Goal: Task Accomplishment & Management: Manage account settings

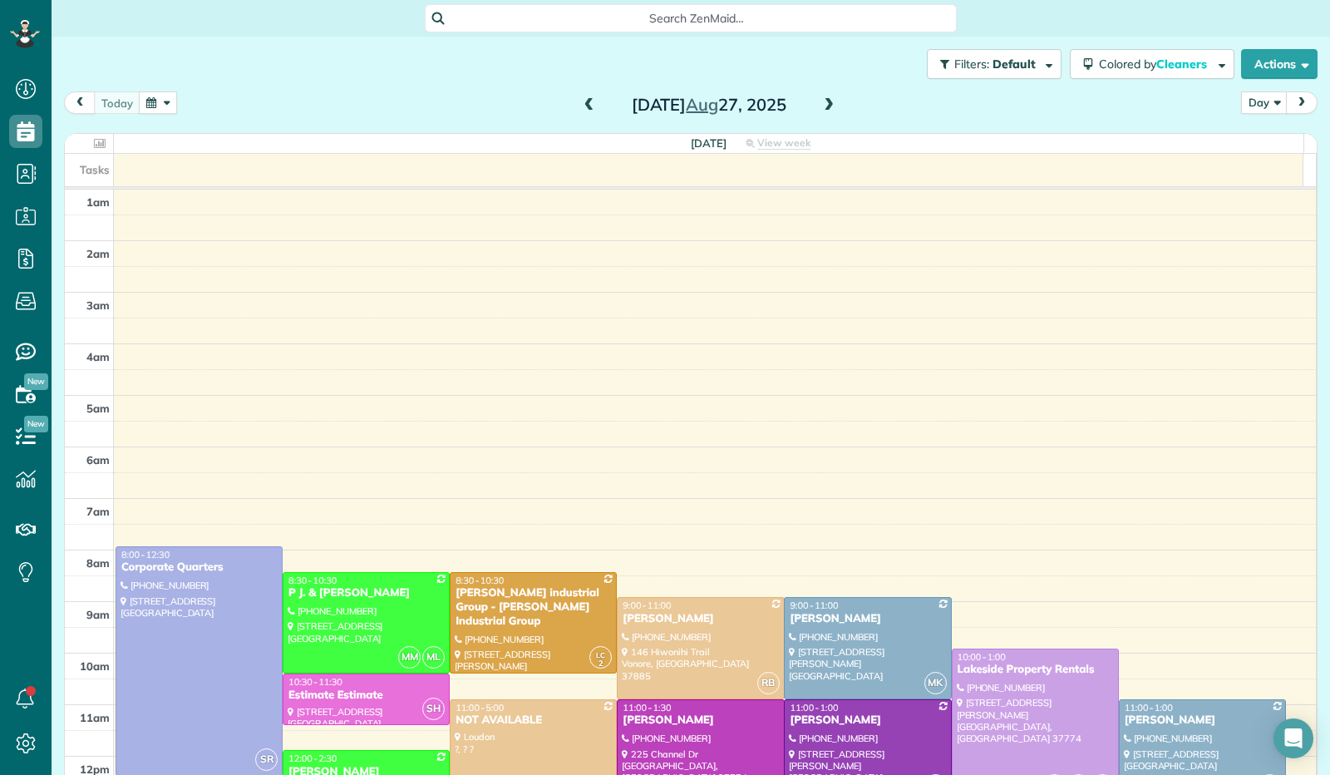
scroll to position [307, 0]
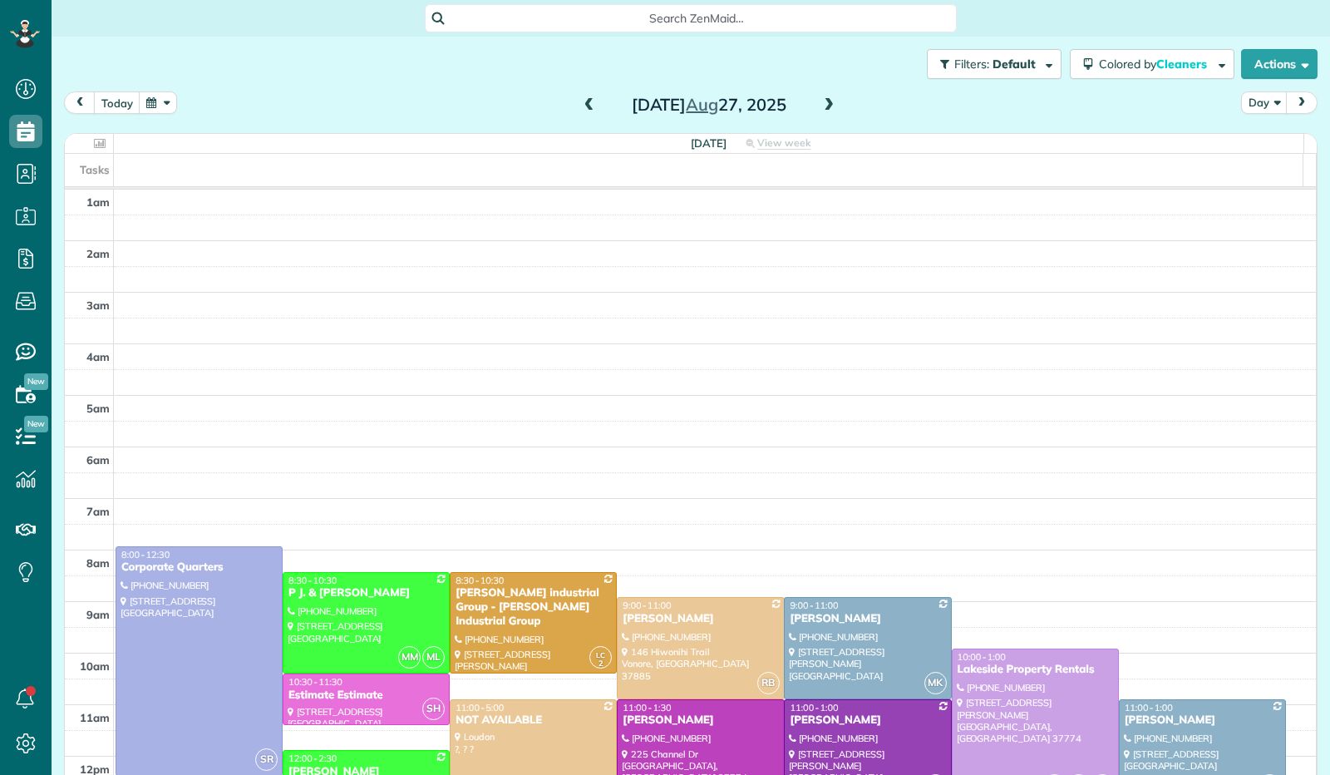
scroll to position [307, 0]
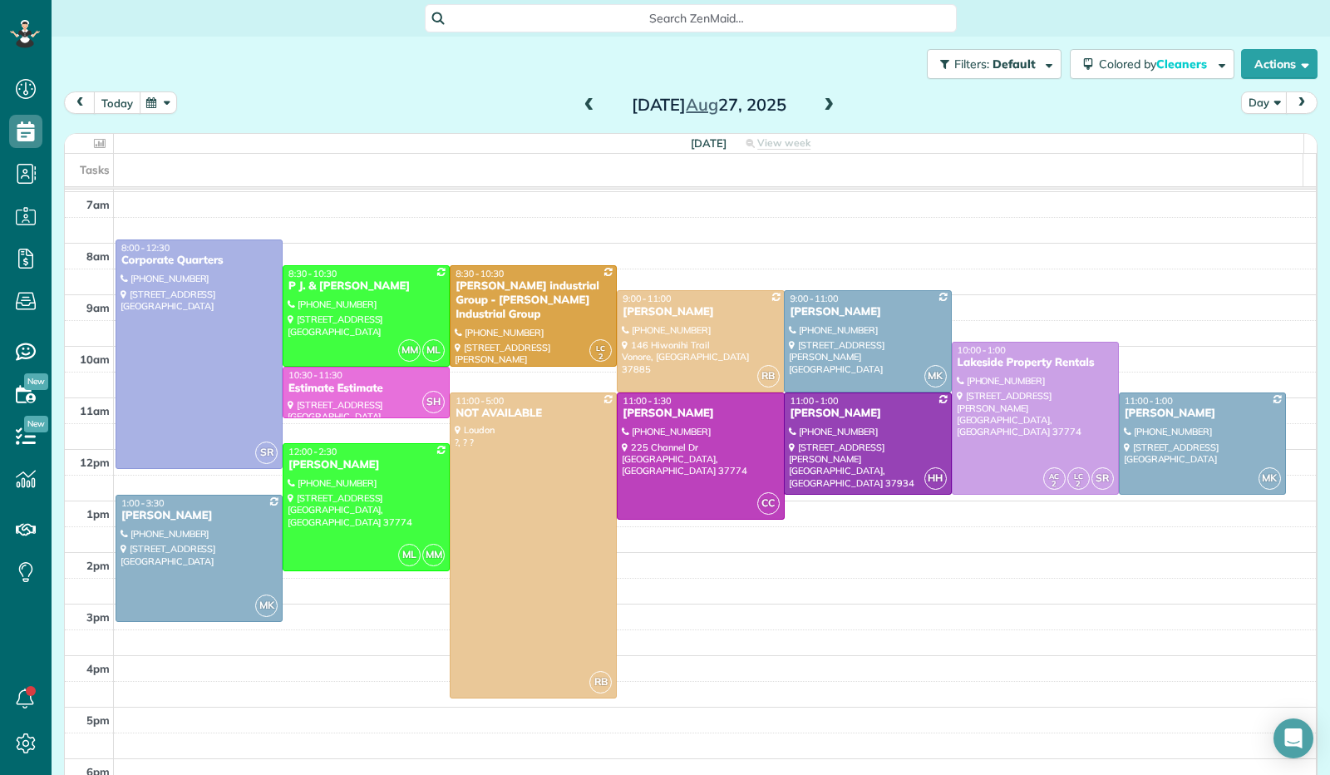
click at [114, 99] on button "today" at bounding box center [117, 102] width 47 height 22
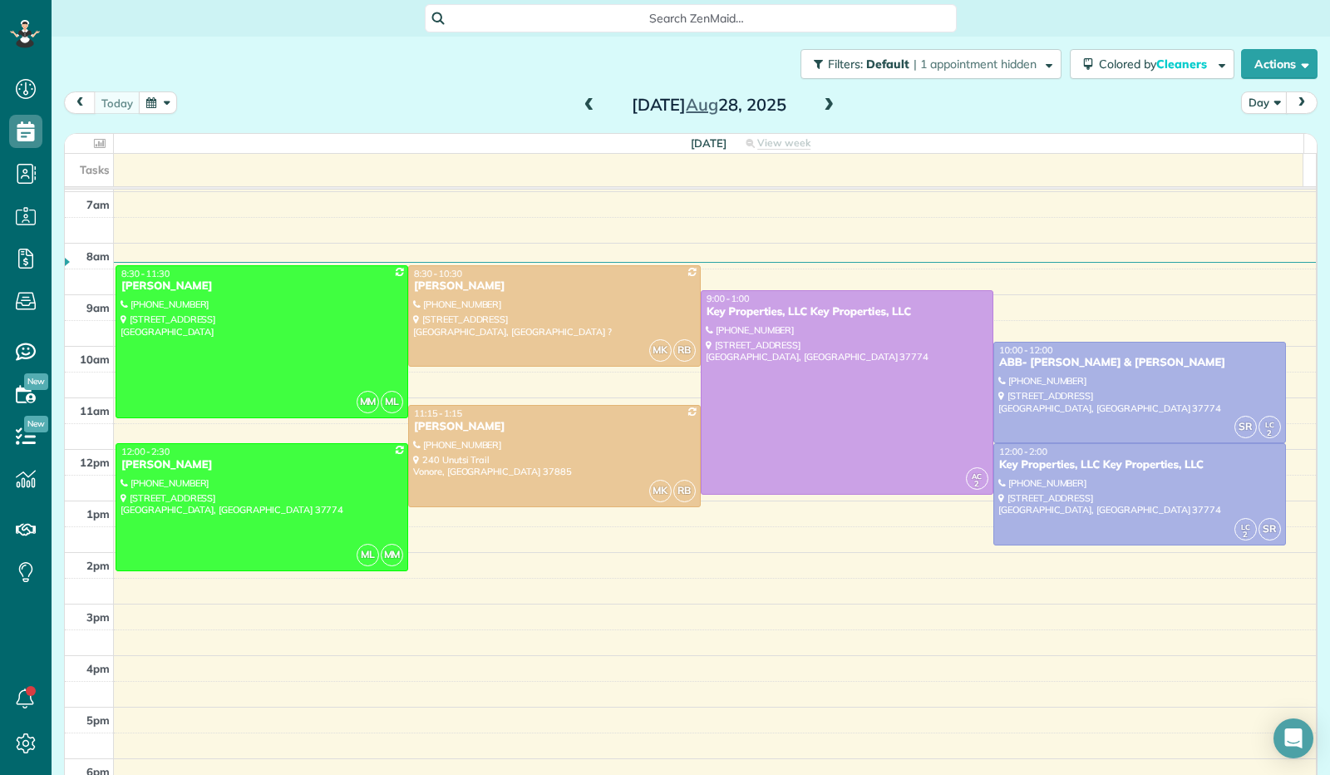
click at [157, 109] on button "button" at bounding box center [158, 102] width 38 height 22
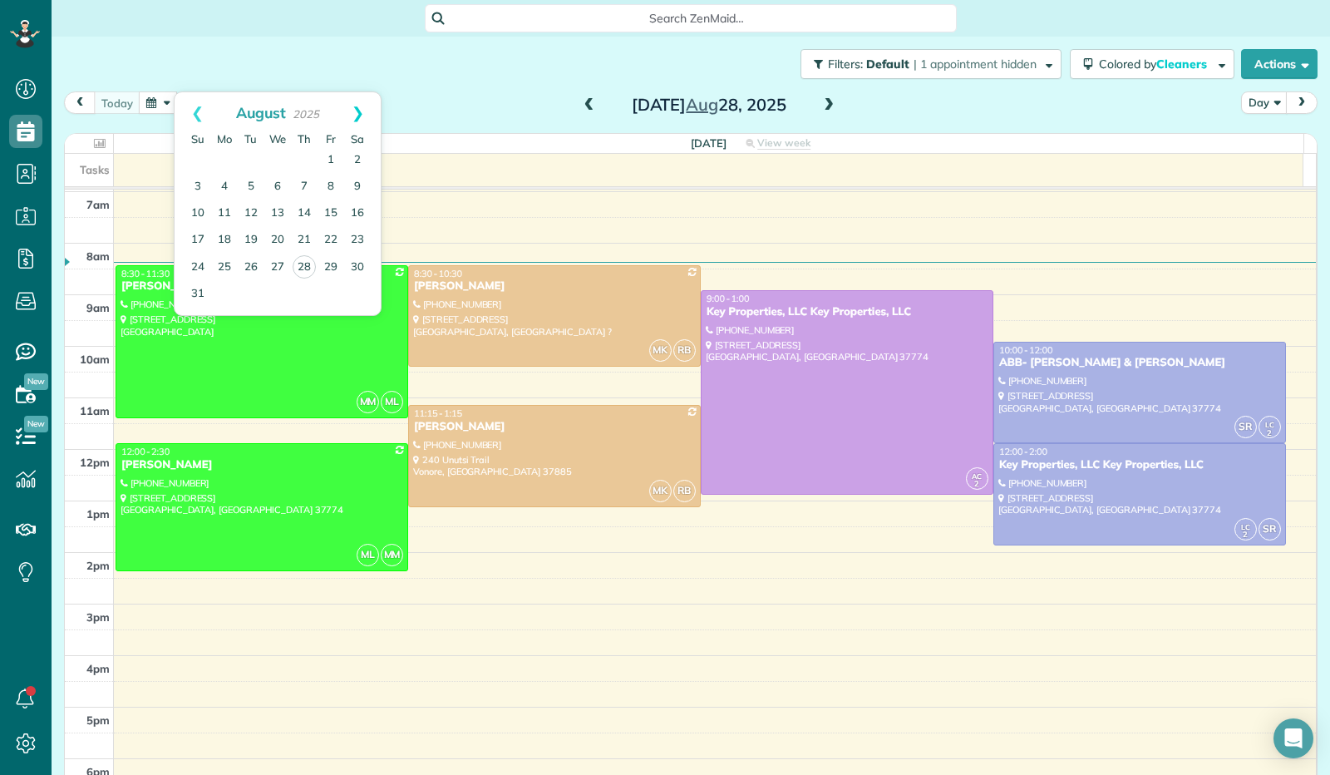
click at [352, 111] on link "Next" at bounding box center [358, 113] width 46 height 42
click at [352, 112] on link "Next" at bounding box center [358, 113] width 46 height 42
click at [224, 190] on link "6" at bounding box center [224, 187] width 27 height 27
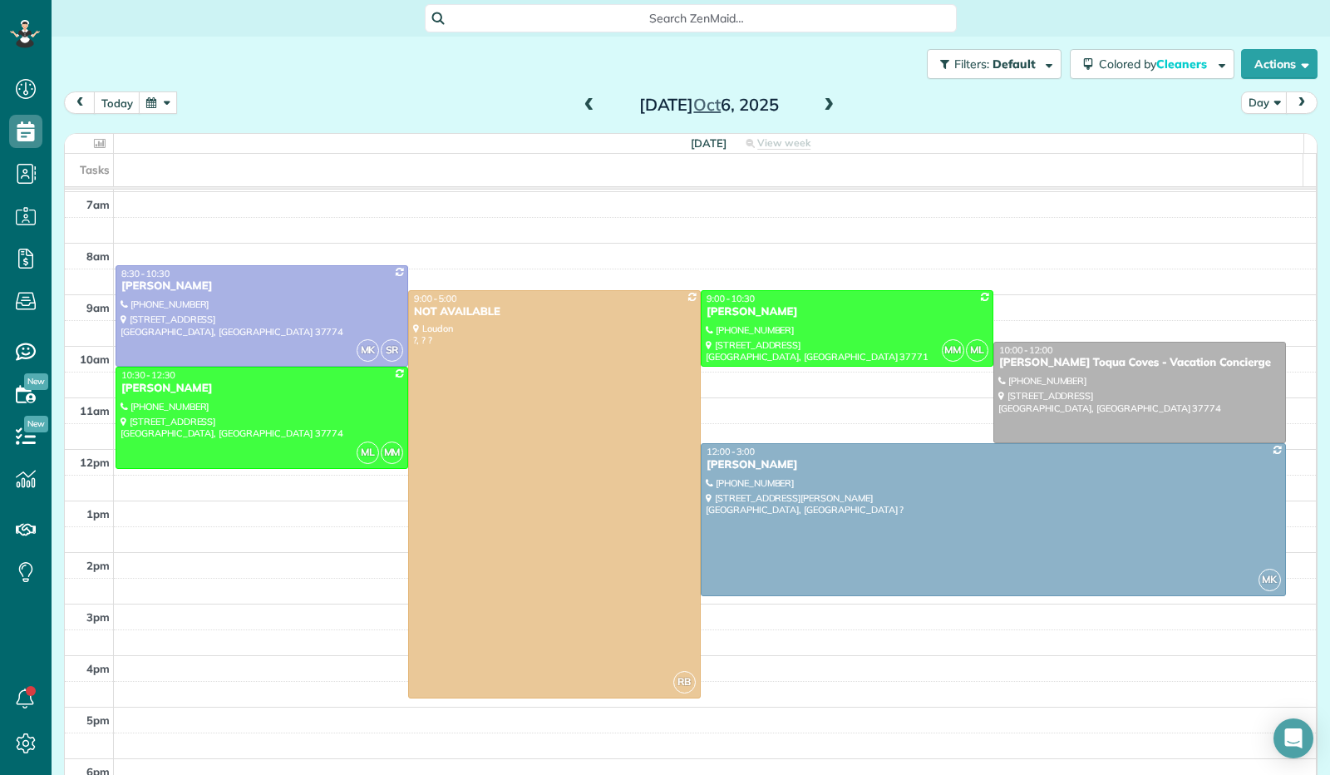
click at [820, 107] on span at bounding box center [829, 105] width 18 height 15
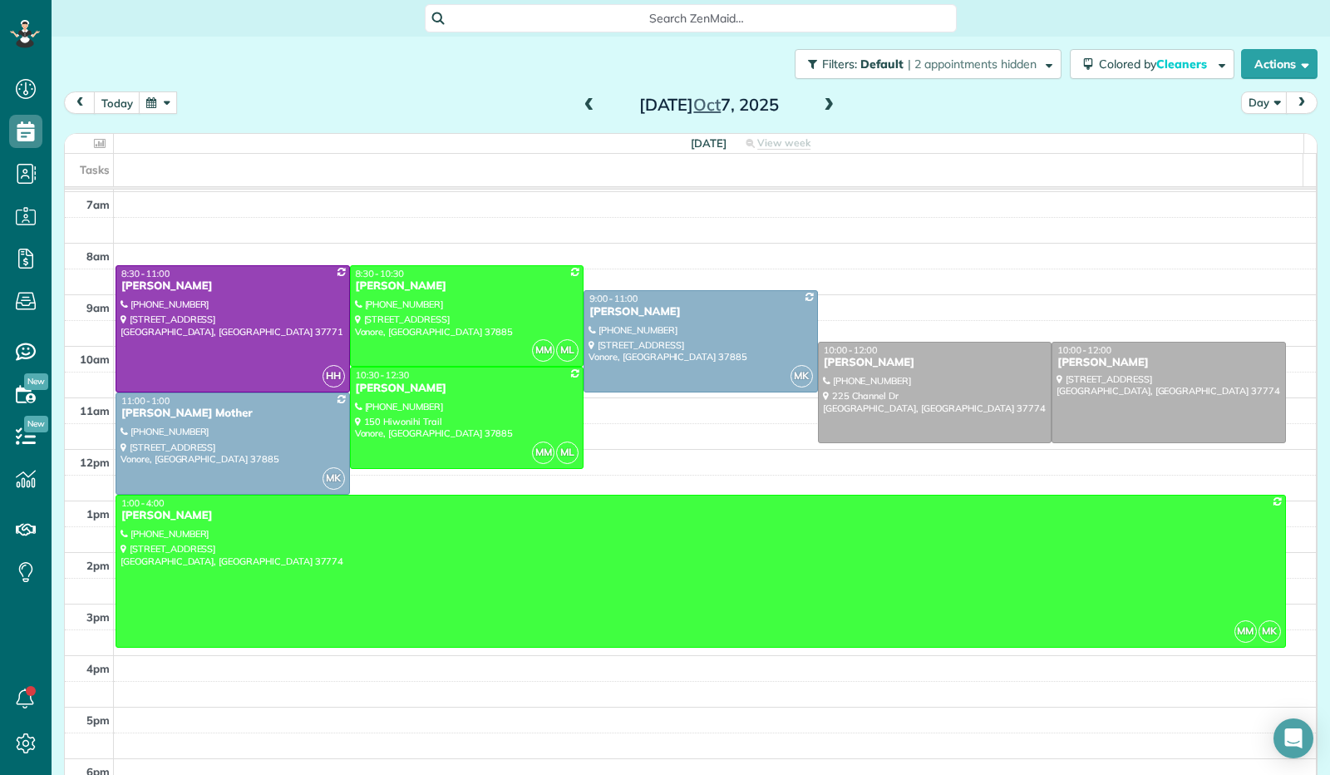
click at [820, 107] on span at bounding box center [829, 105] width 18 height 15
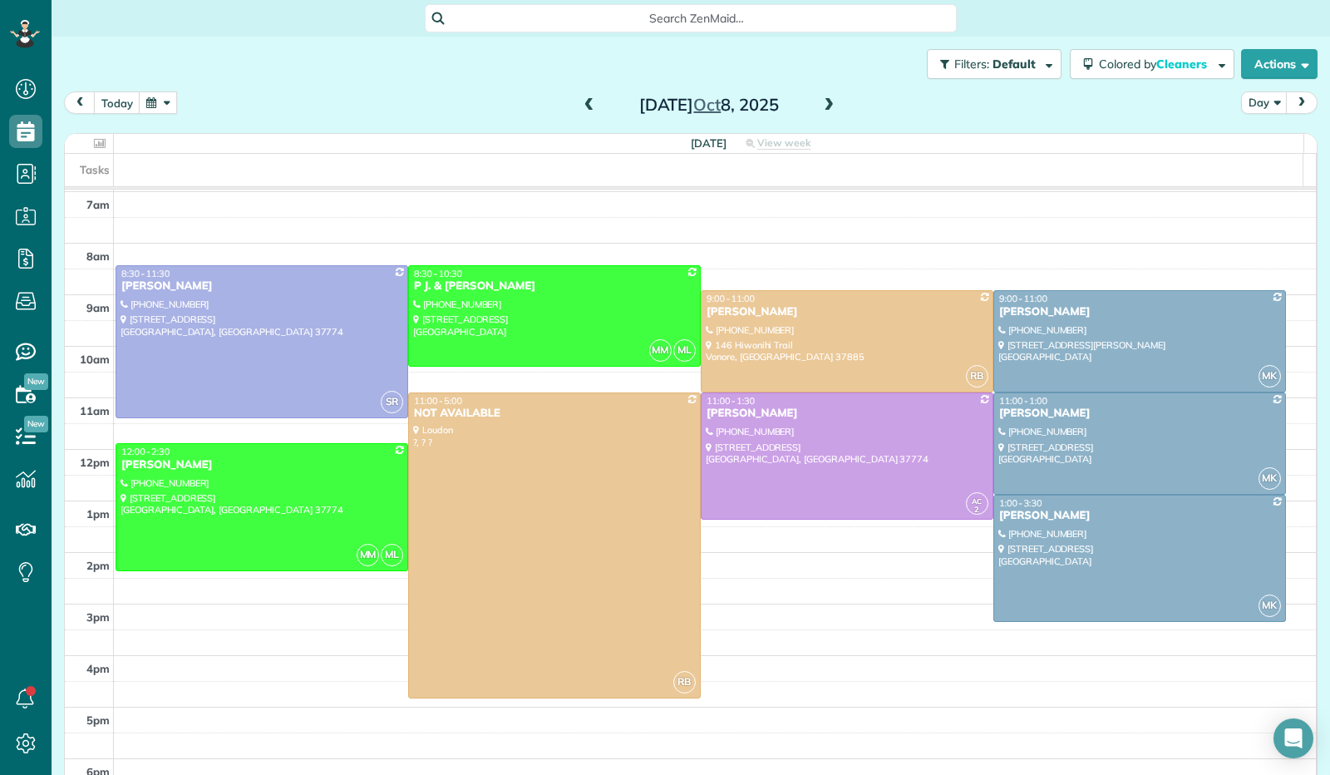
click at [820, 107] on span at bounding box center [829, 105] width 18 height 15
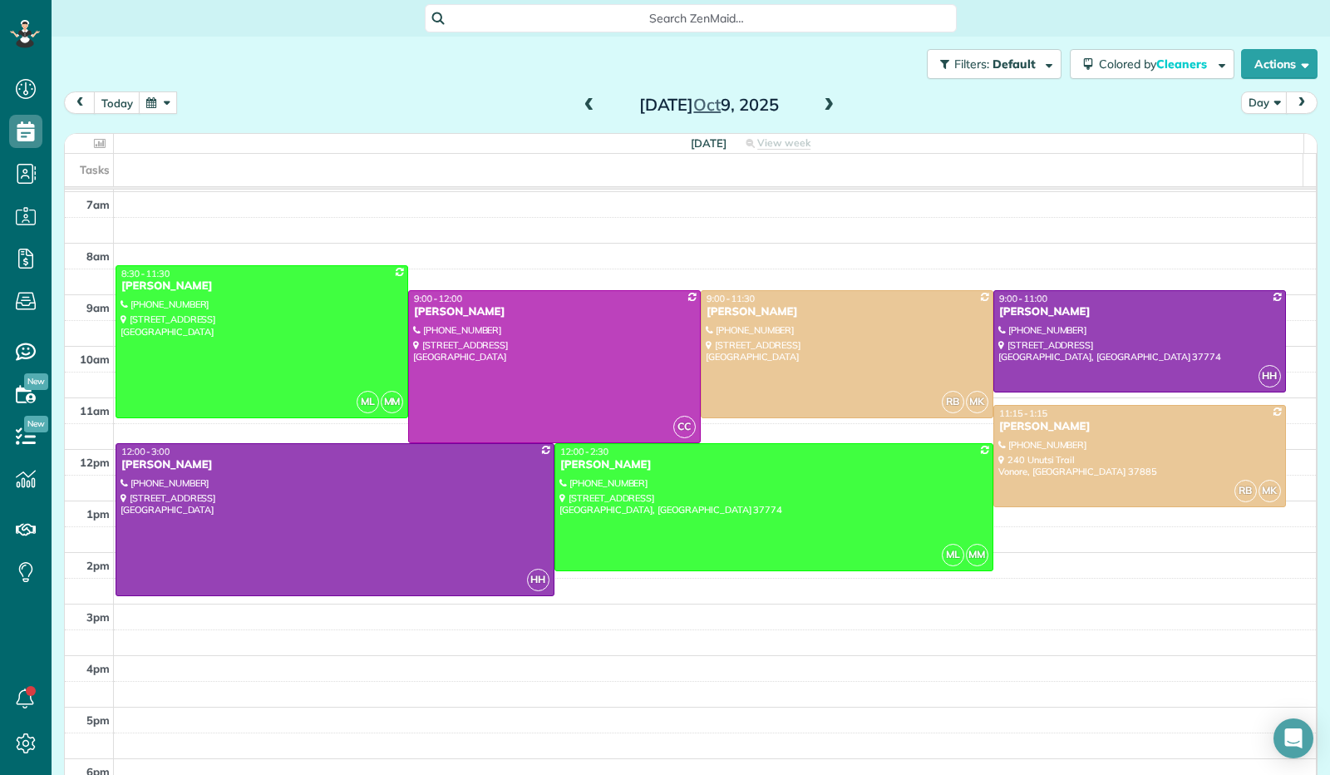
click at [583, 109] on span at bounding box center [589, 105] width 18 height 15
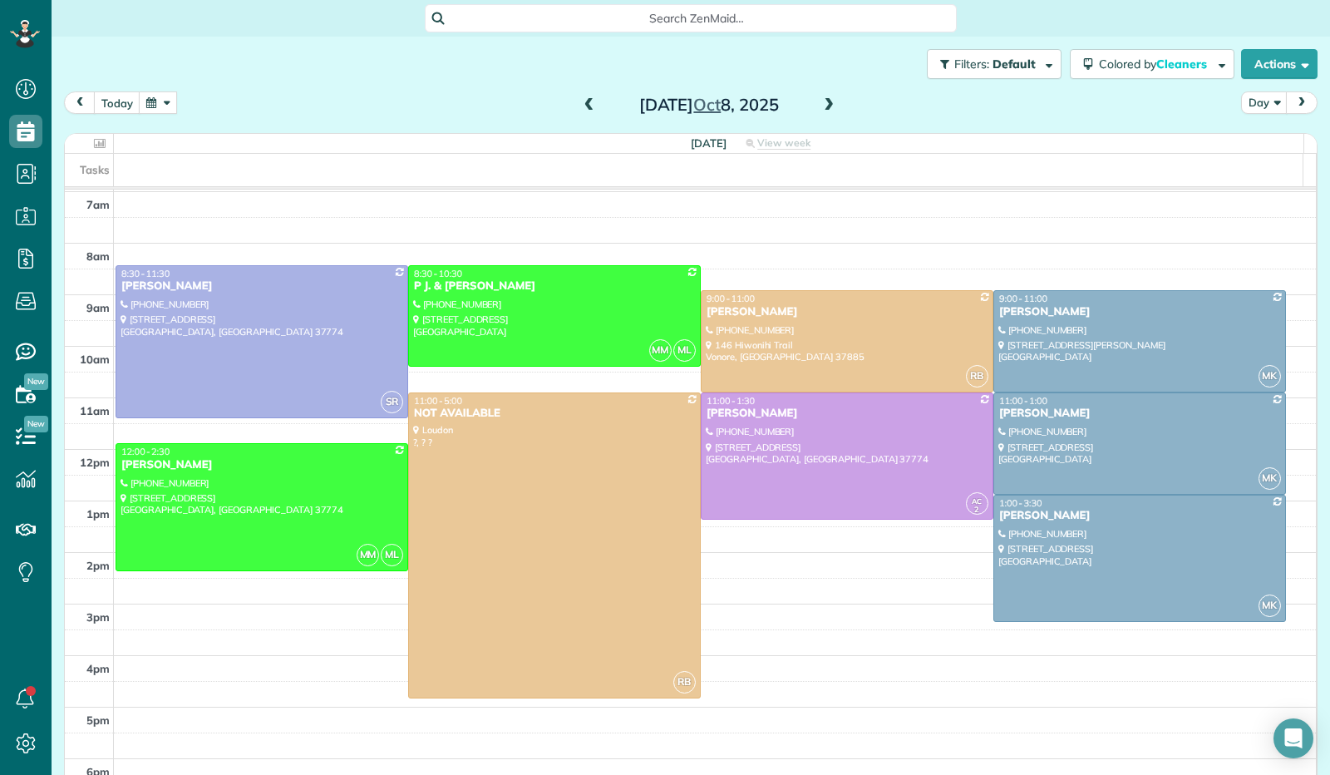
click at [825, 106] on span at bounding box center [829, 105] width 18 height 15
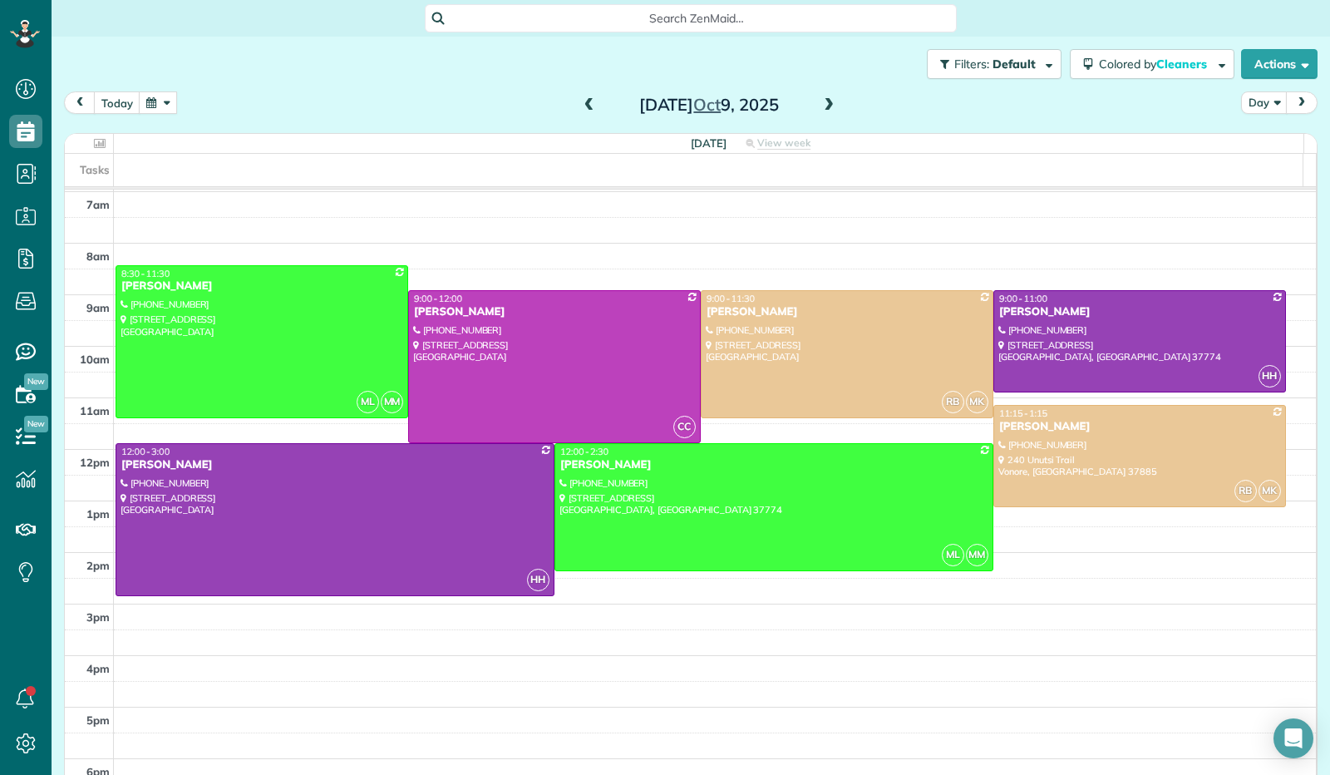
click at [836, 109] on div "today Day Thursday Oct 9, 2025" at bounding box center [690, 106] width 1253 height 31
click at [826, 109] on span at bounding box center [829, 105] width 18 height 15
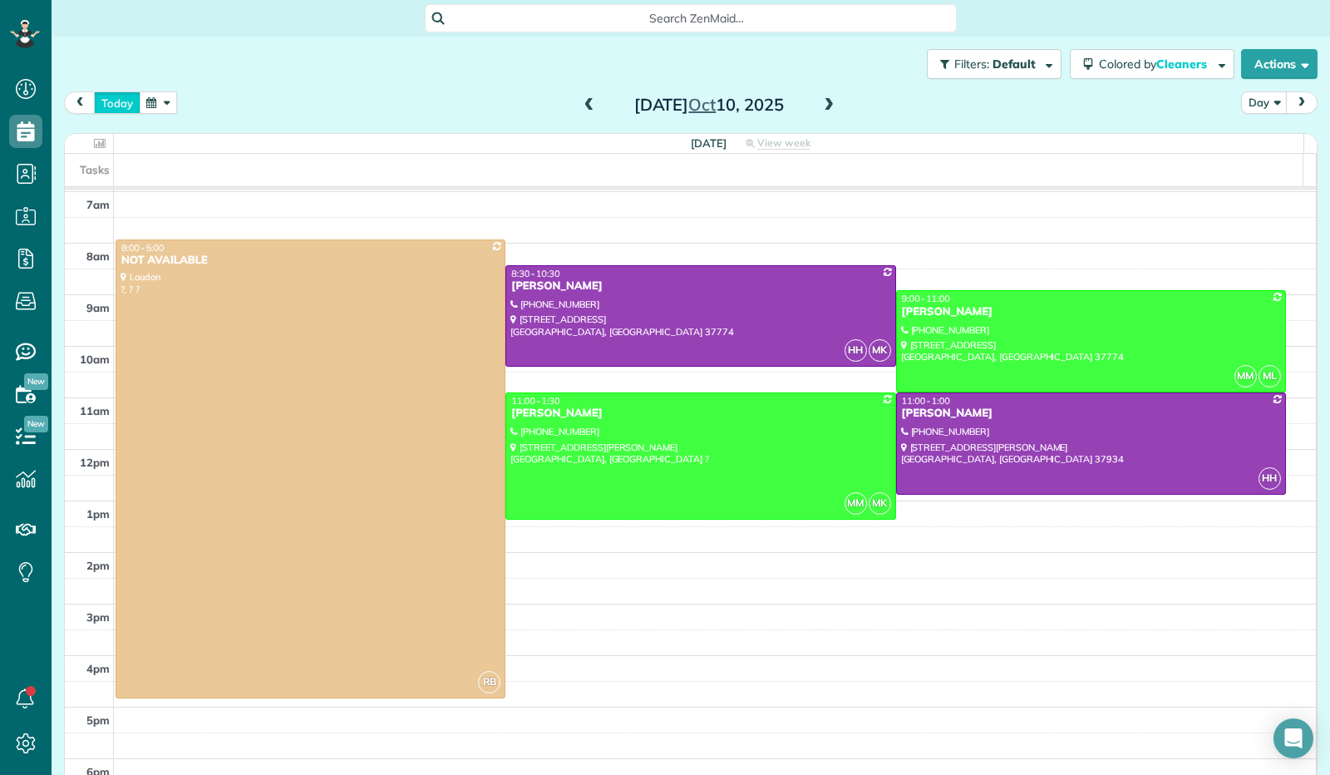
click at [115, 99] on button "today" at bounding box center [117, 102] width 47 height 22
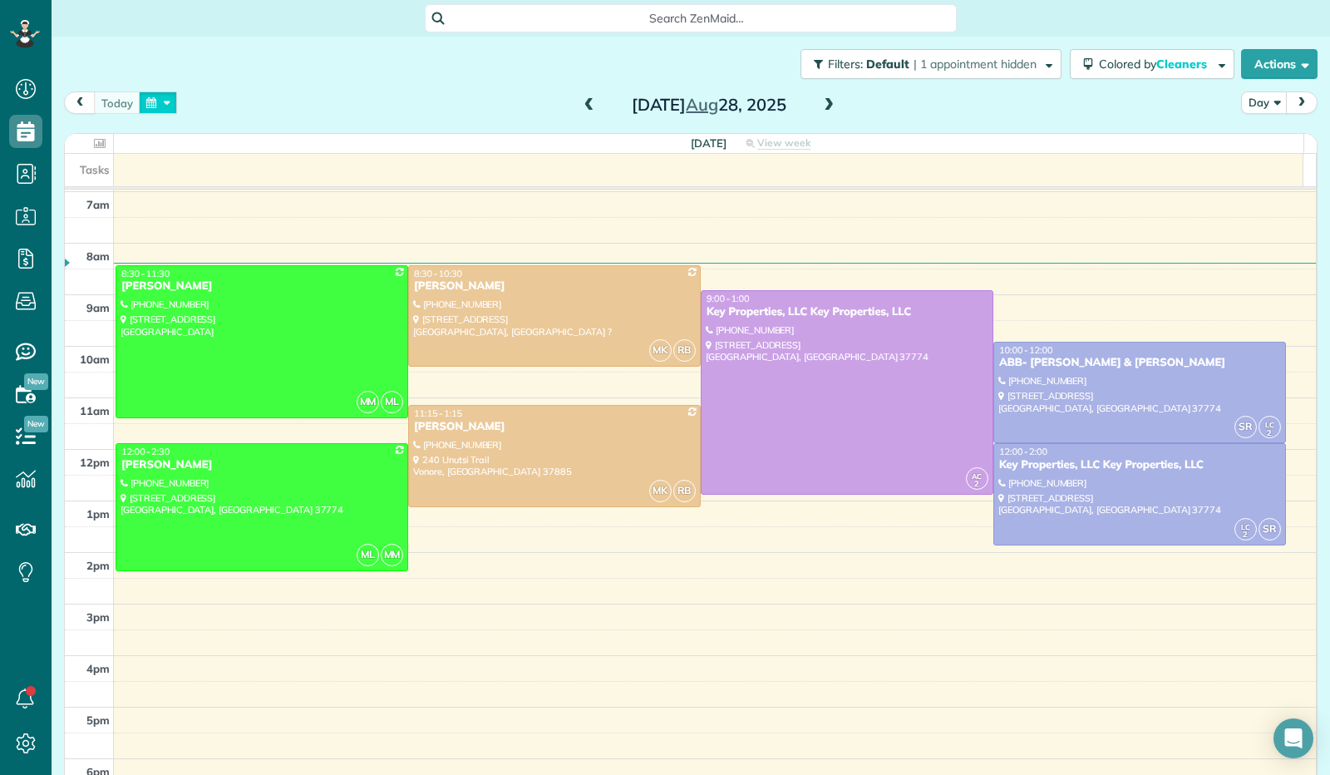
click at [155, 92] on button "button" at bounding box center [158, 102] width 38 height 22
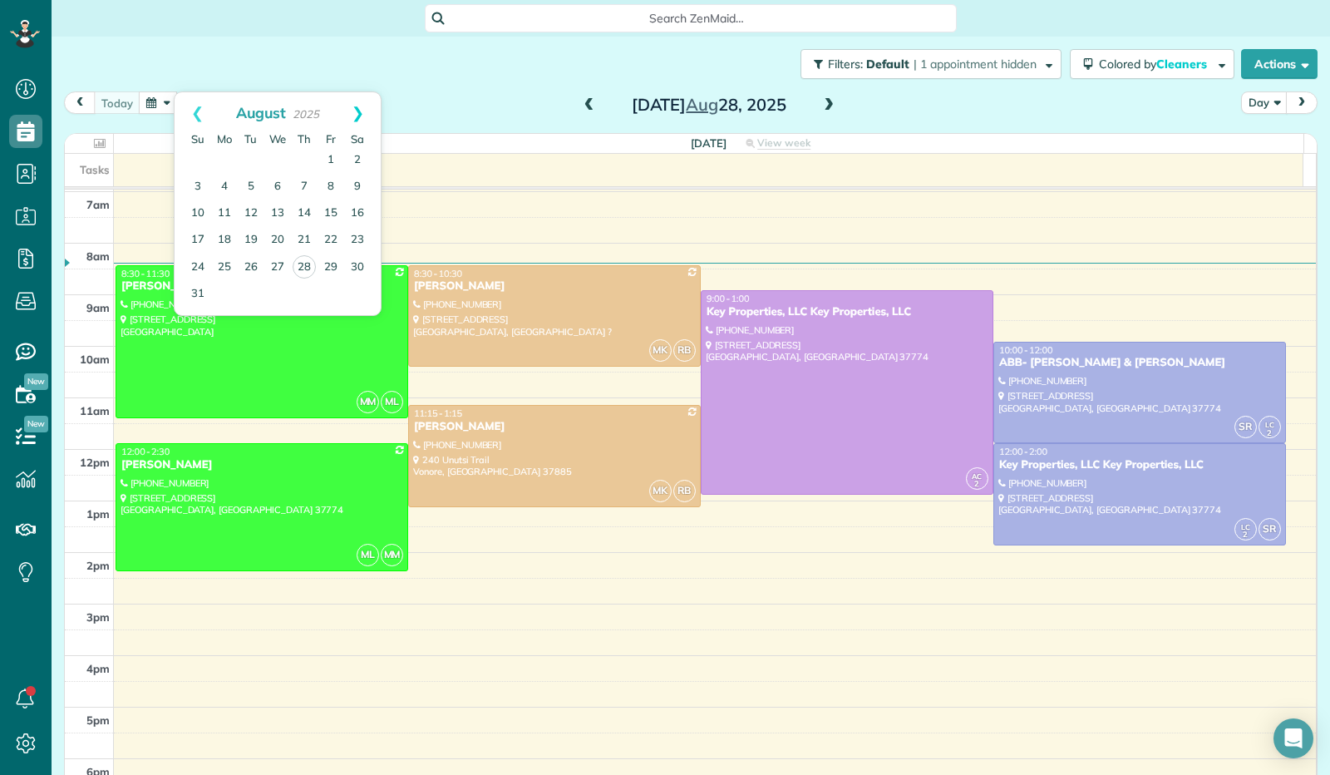
click at [362, 108] on link "Next" at bounding box center [358, 113] width 46 height 42
click at [362, 109] on link "Next" at bounding box center [358, 113] width 46 height 42
click at [222, 214] on link "13" at bounding box center [224, 213] width 27 height 27
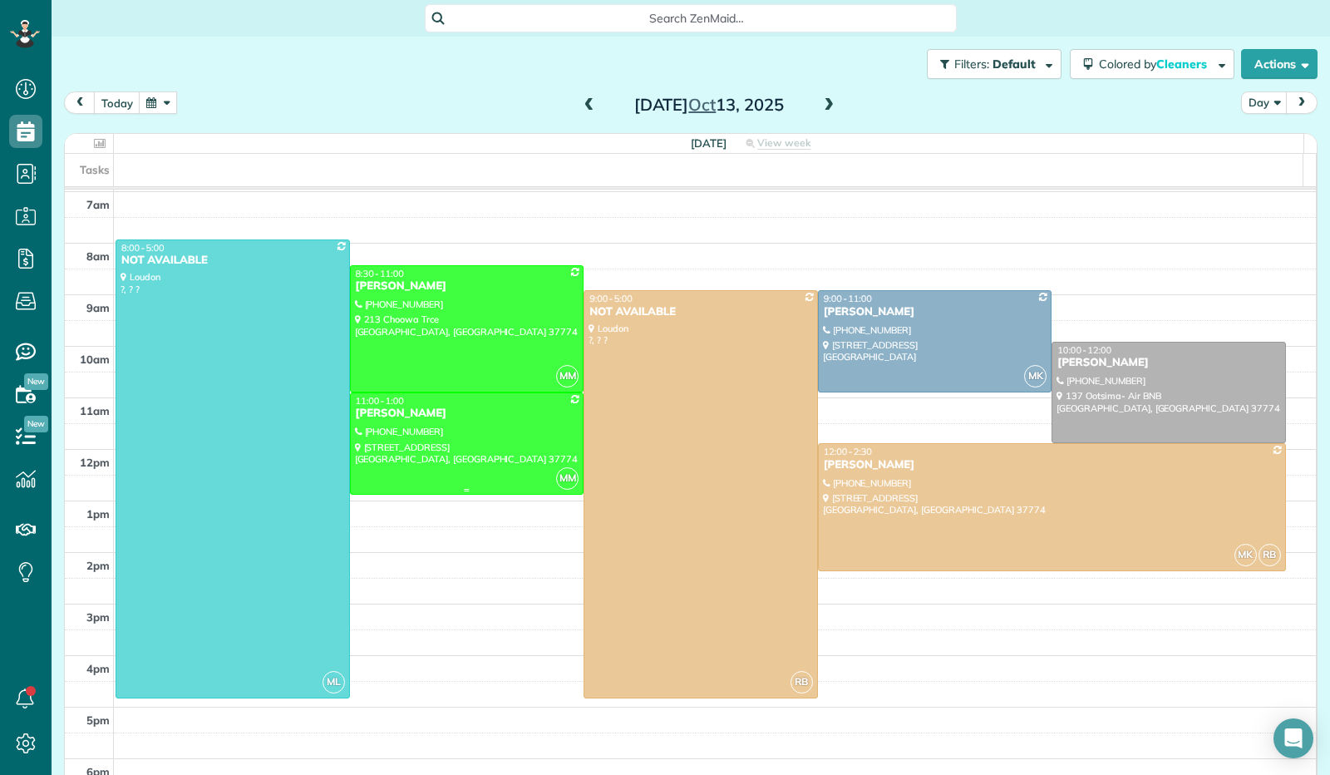
click at [458, 448] on div at bounding box center [467, 443] width 233 height 101
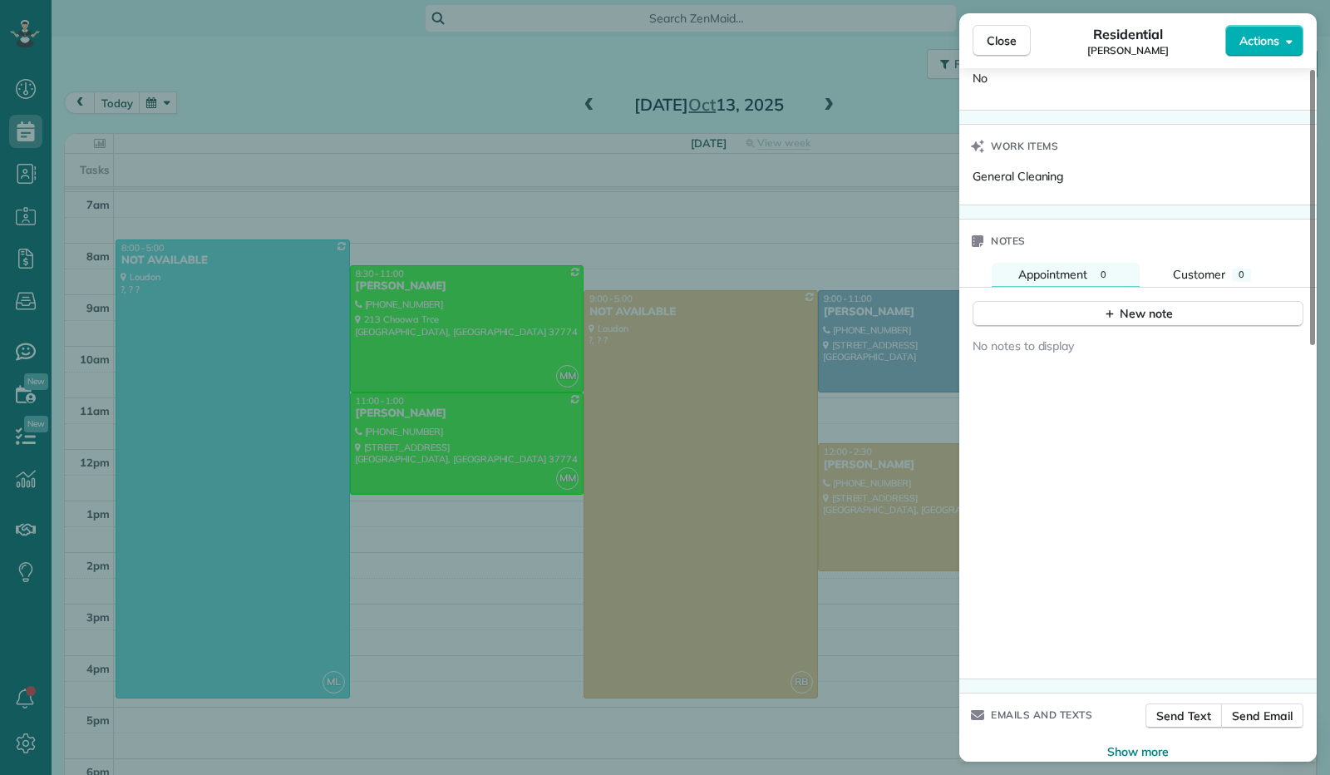
scroll to position [1047, 0]
click at [1135, 299] on div "New note" at bounding box center [1138, 307] width 70 height 17
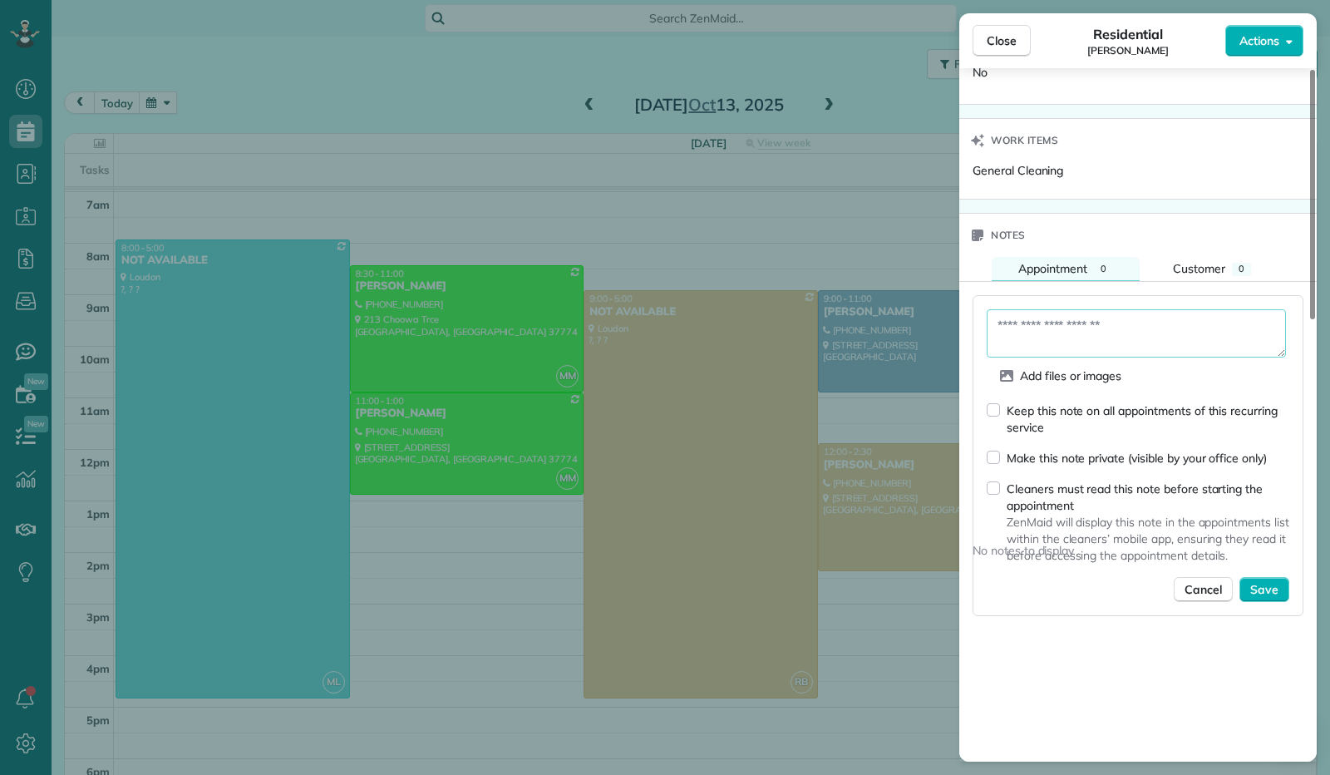
click at [1115, 334] on textarea at bounding box center [1136, 333] width 299 height 48
paste textarea "**********"
click at [1213, 309] on textarea "**********" at bounding box center [1137, 332] width 300 height 47
type textarea "**********"
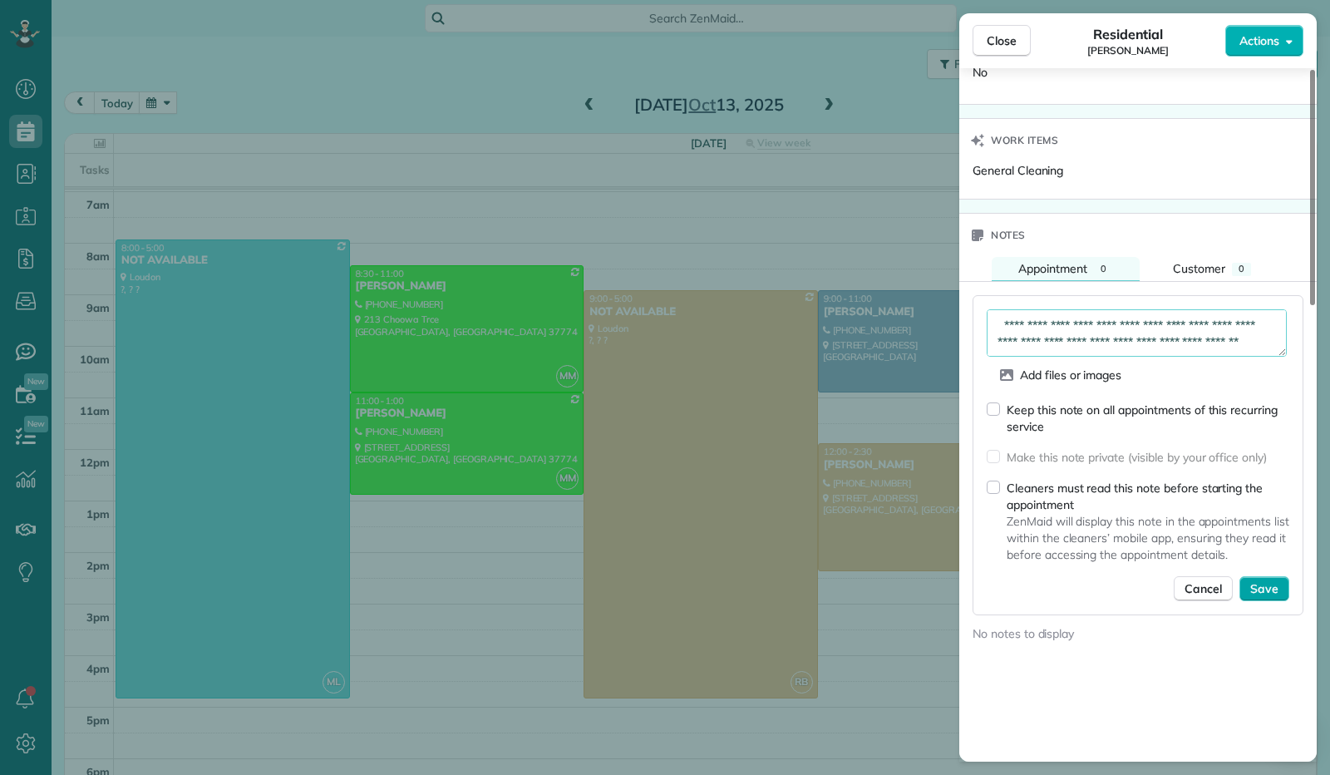
click at [1270, 580] on span "Save" at bounding box center [1264, 588] width 28 height 17
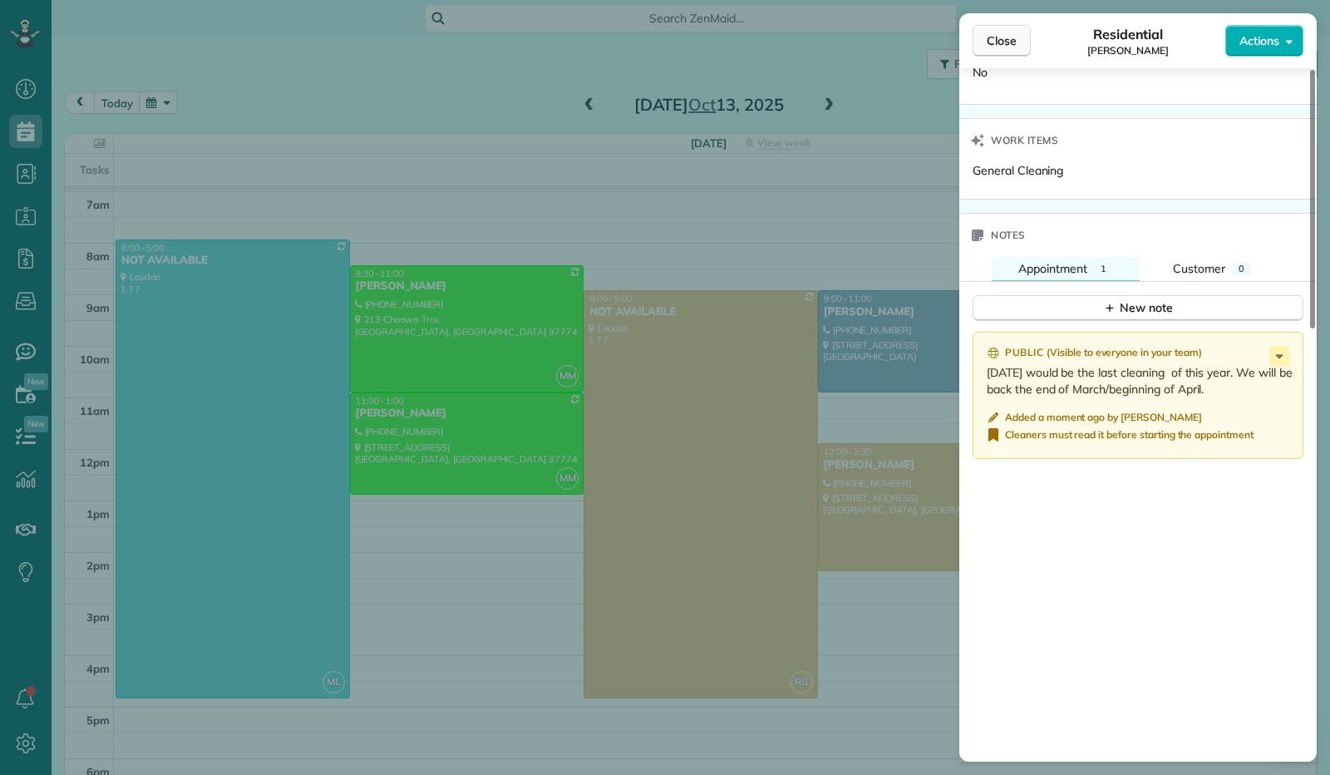
click at [991, 41] on span "Close" at bounding box center [1002, 40] width 30 height 17
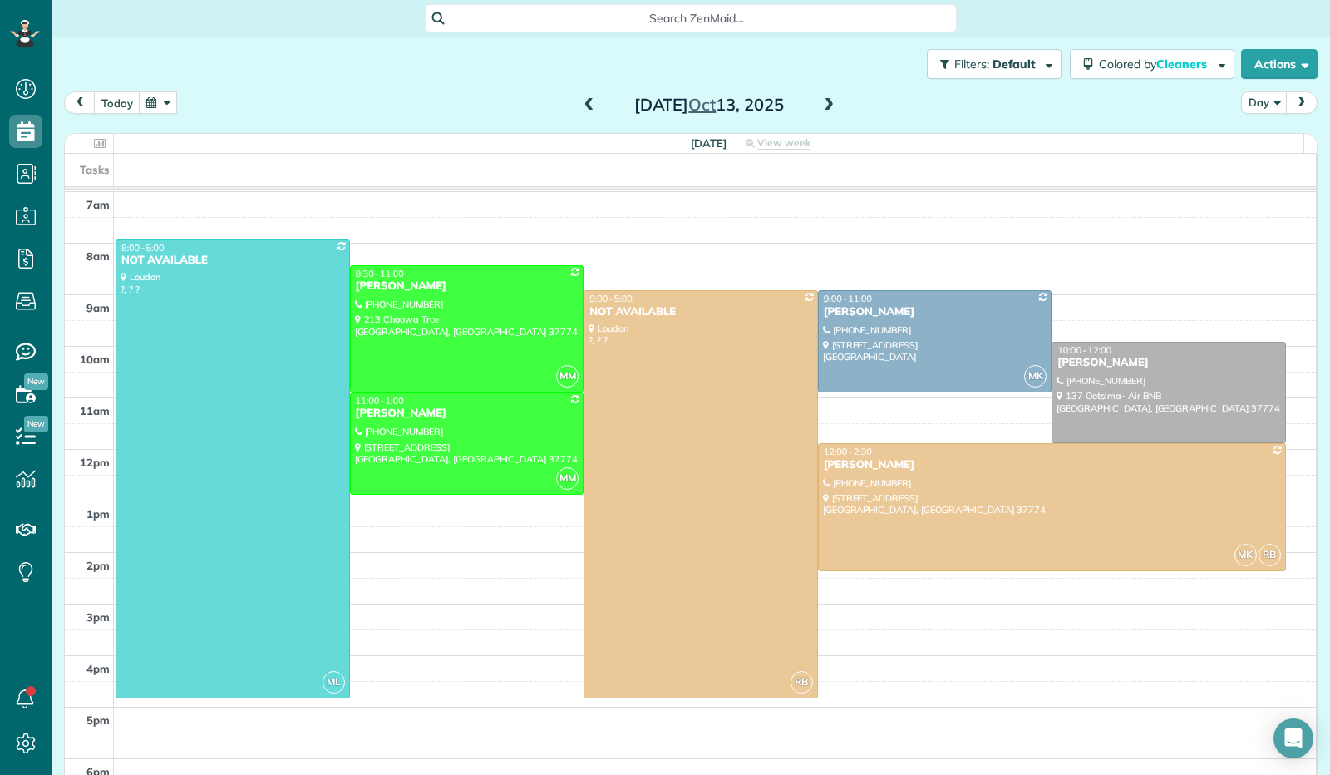
click at [166, 106] on button "button" at bounding box center [158, 102] width 38 height 22
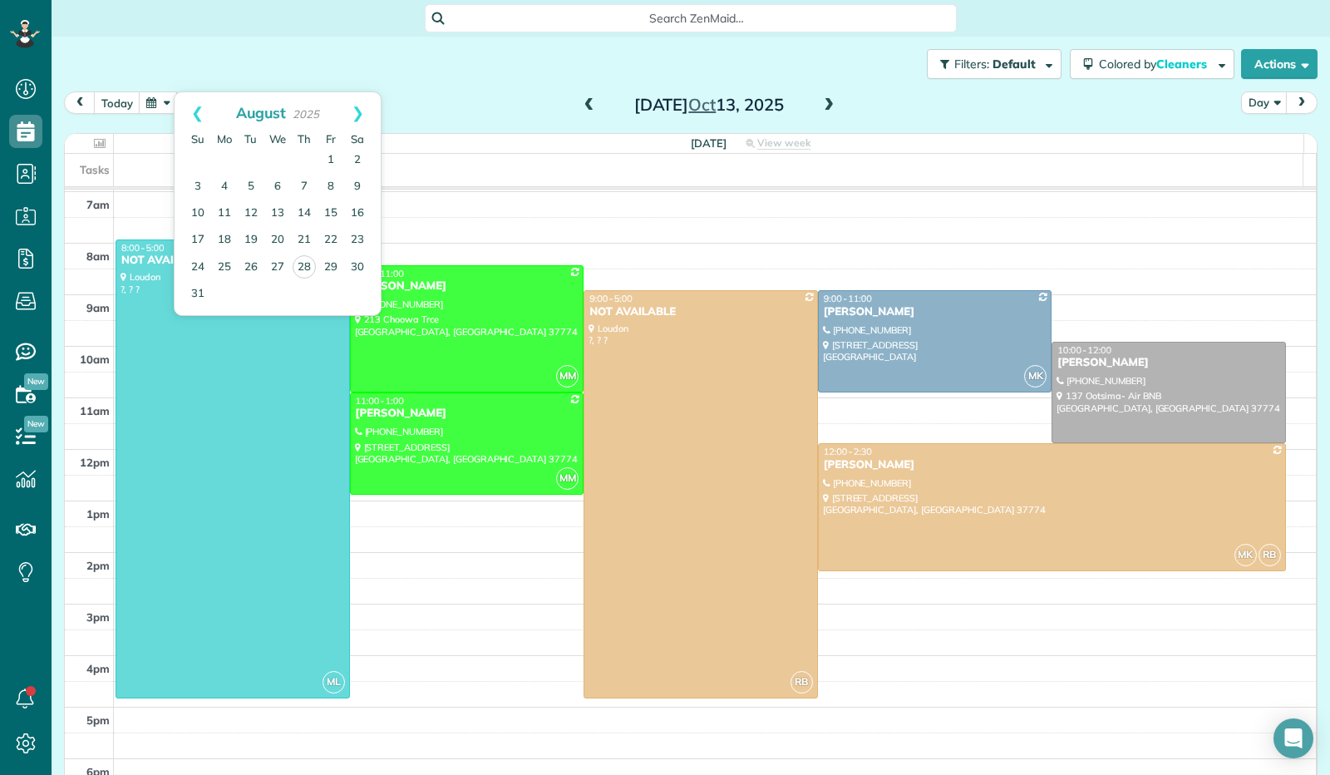
click at [484, 133] on div "Monday View week $0.00 28.5 Man Hours 7 Appointments 0% Paid 86% Assigned Tasks…" at bounding box center [690, 464] width 1253 height 663
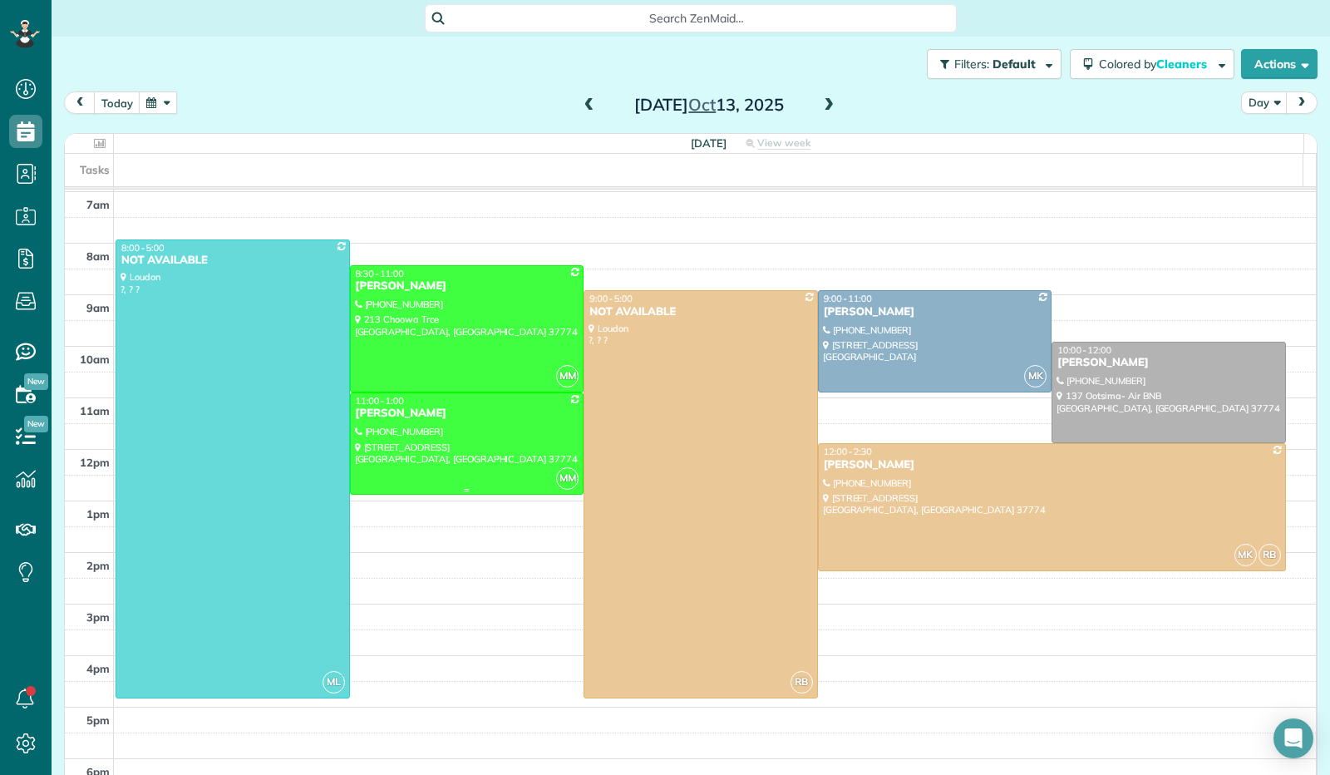
click at [490, 428] on div at bounding box center [467, 443] width 233 height 101
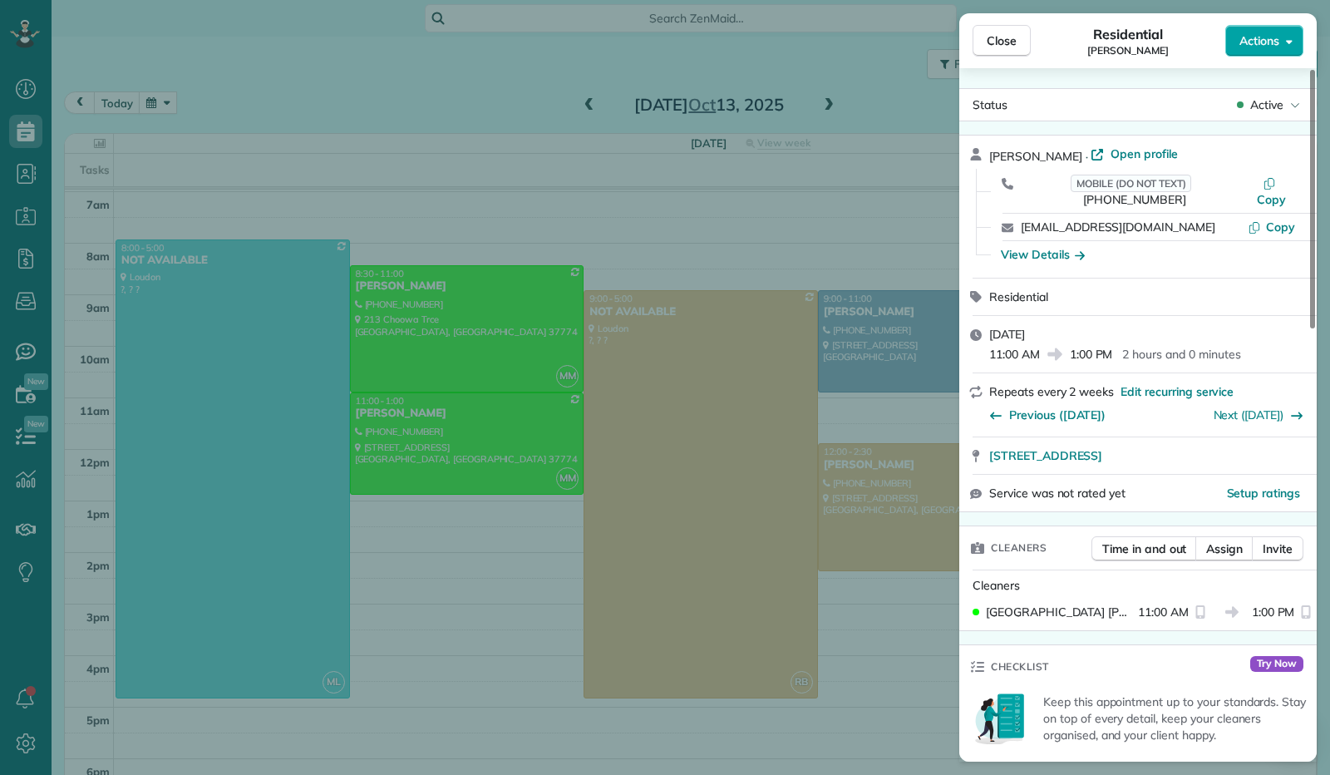
click at [1295, 39] on button "Actions" at bounding box center [1264, 41] width 78 height 32
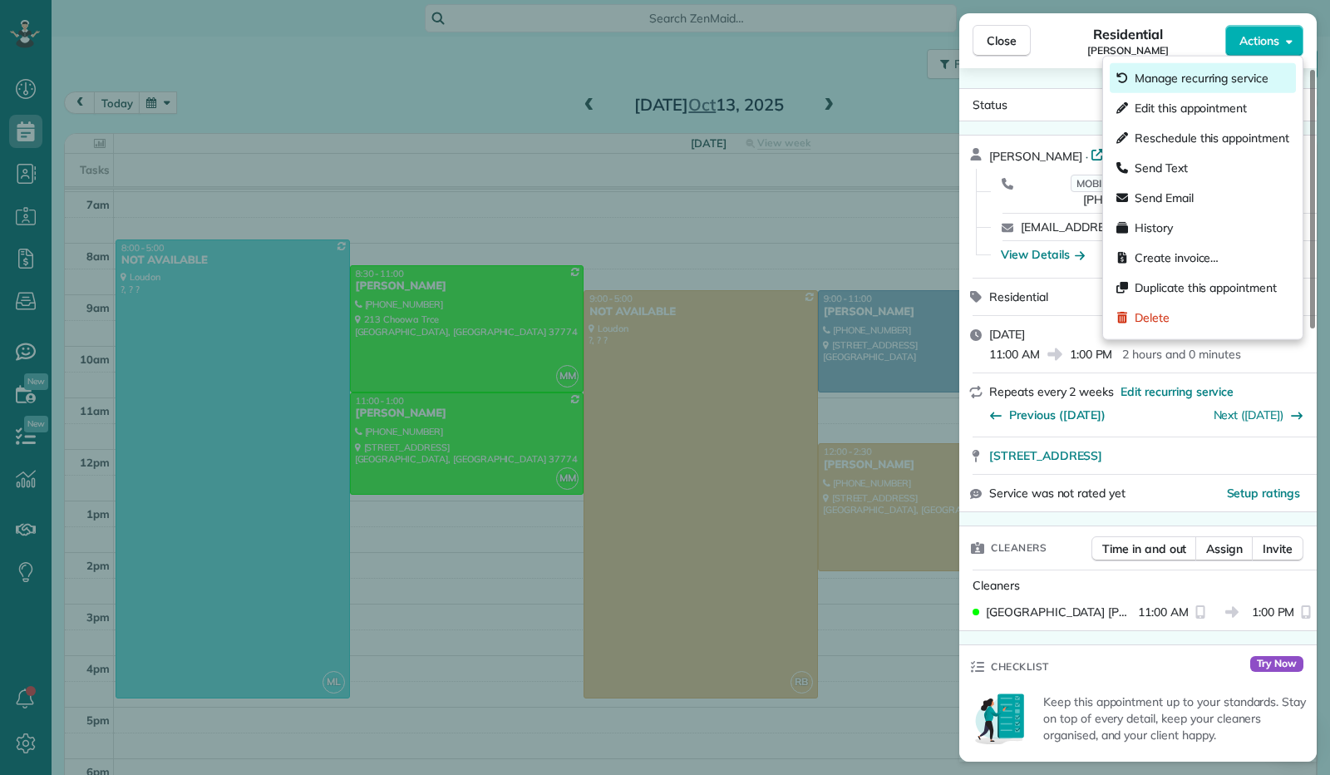
click at [1258, 84] on span "Manage recurring service" at bounding box center [1202, 78] width 134 height 17
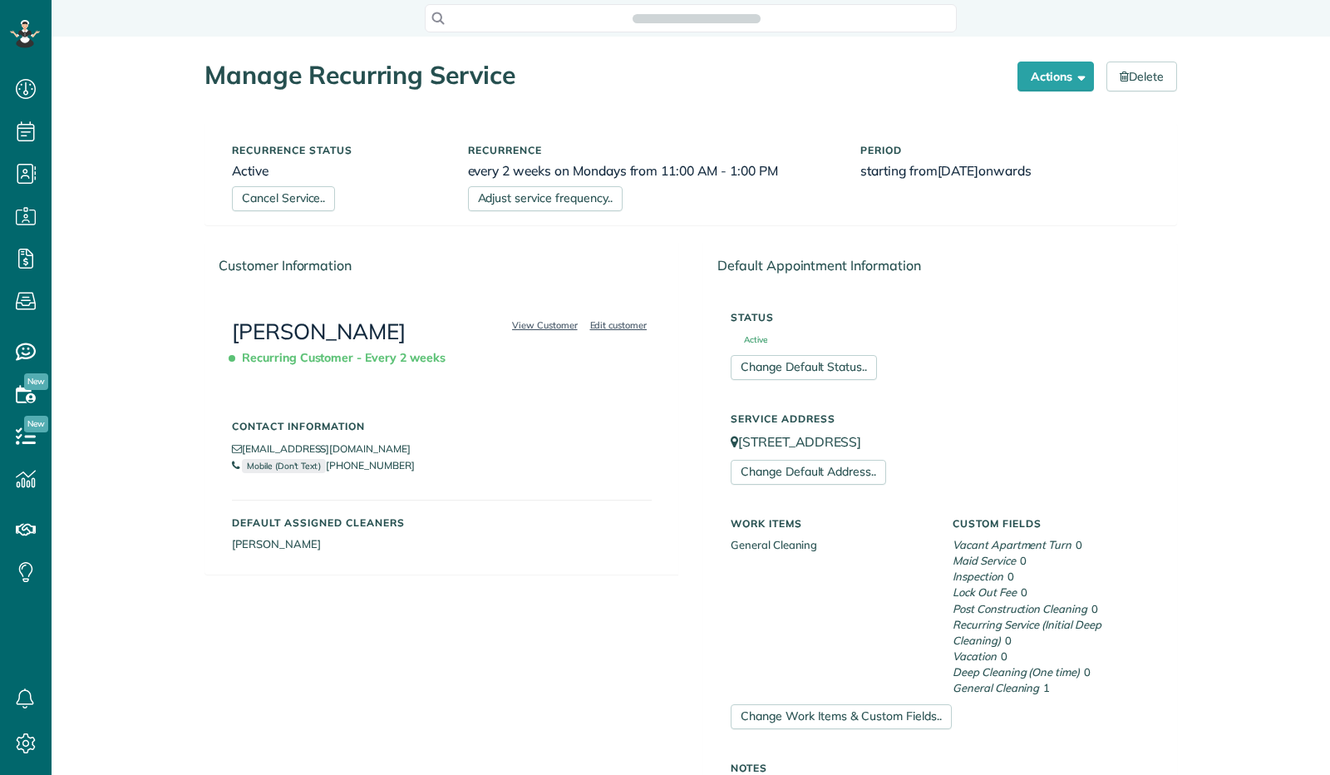
scroll to position [775, 52]
click at [532, 203] on link "Adjust service frequency.." at bounding box center [545, 198] width 155 height 25
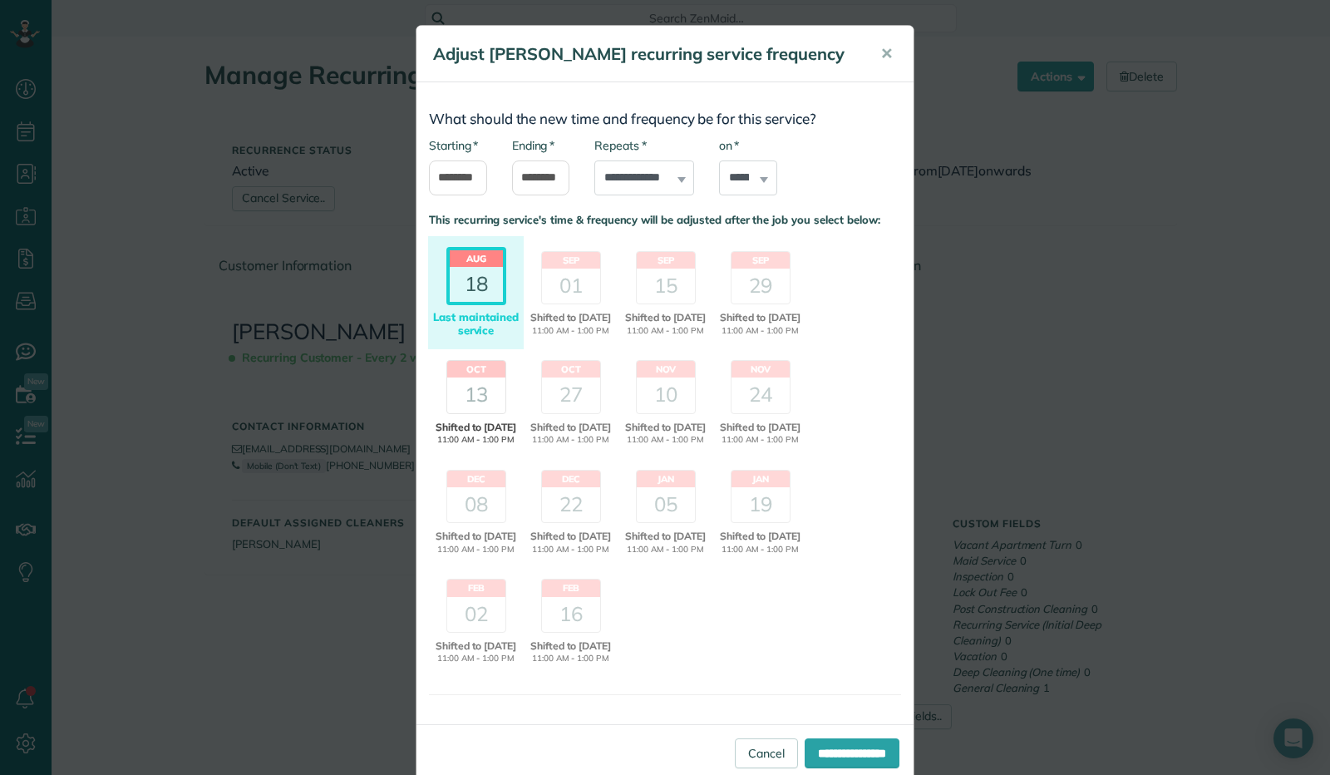
click at [460, 412] on div "13" at bounding box center [476, 394] width 58 height 35
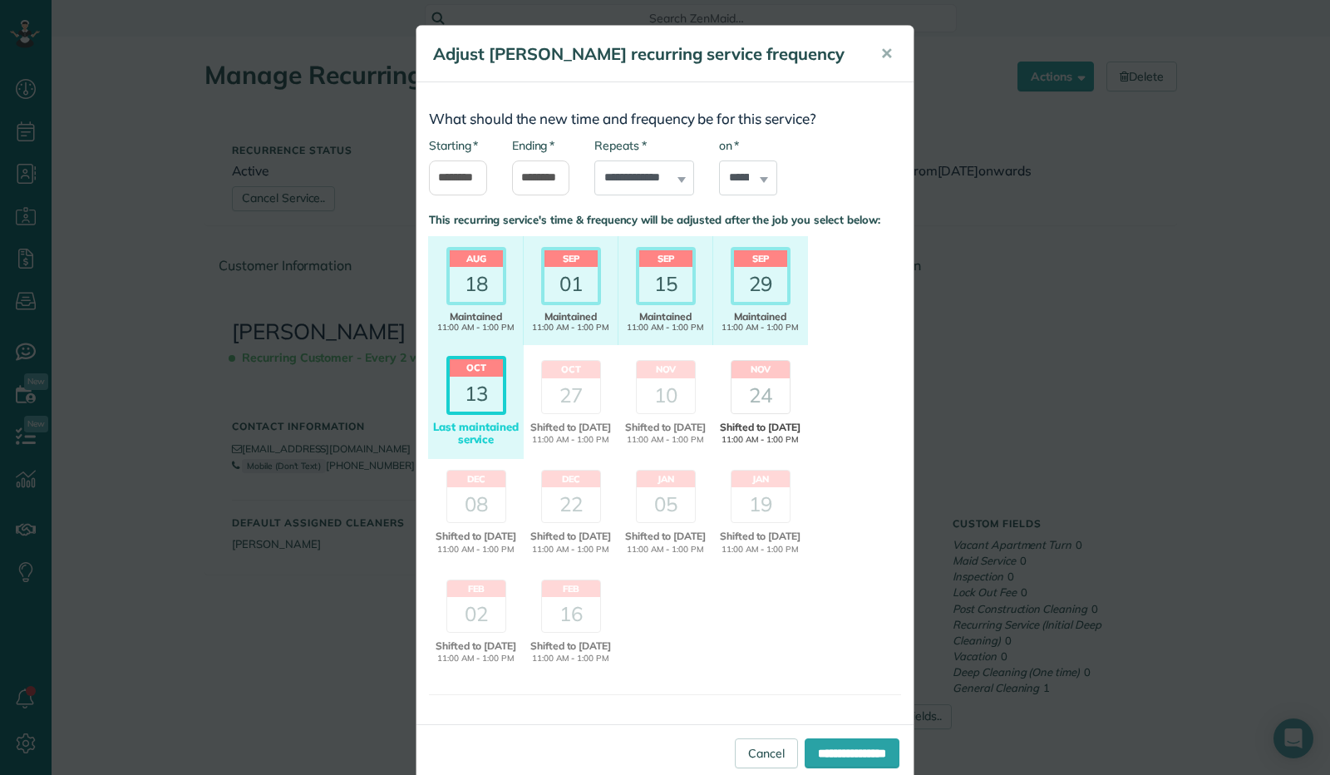
scroll to position [170, 0]
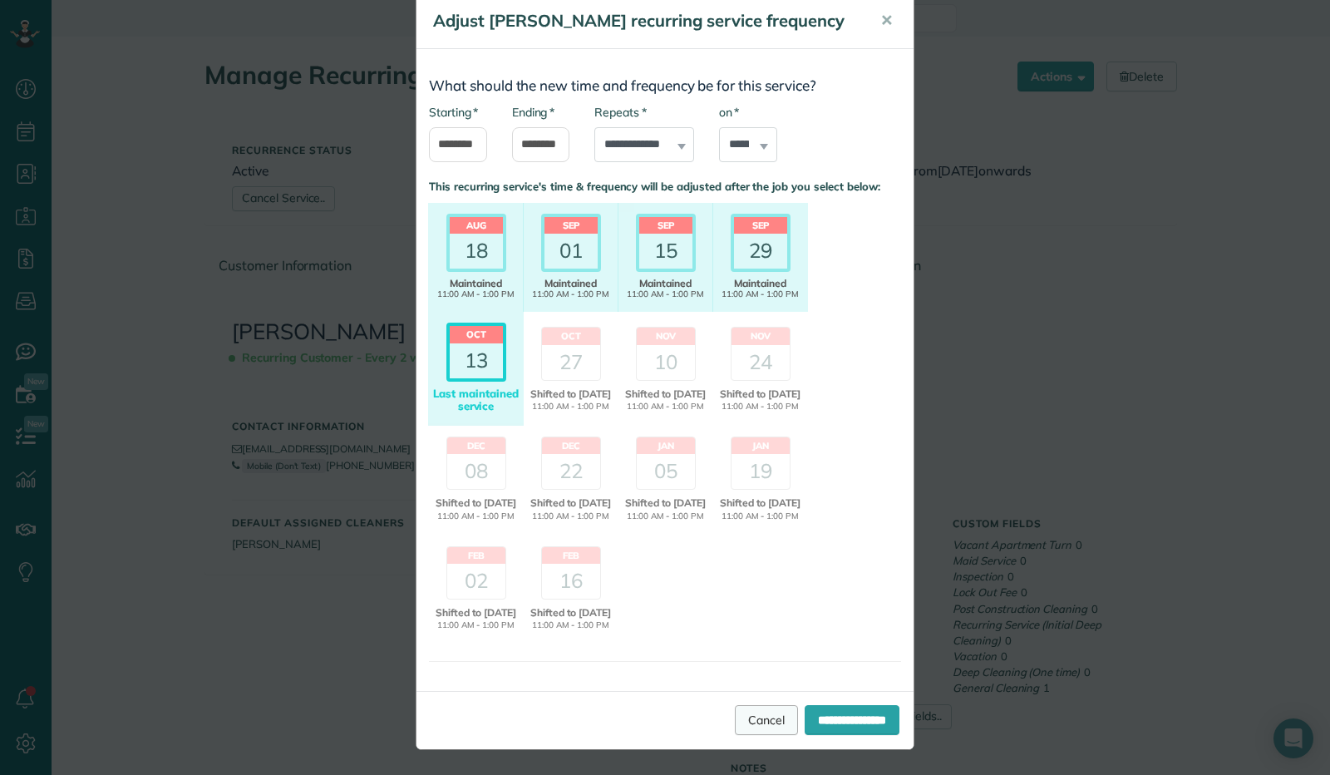
click at [735, 712] on link "Cancel" at bounding box center [766, 720] width 63 height 30
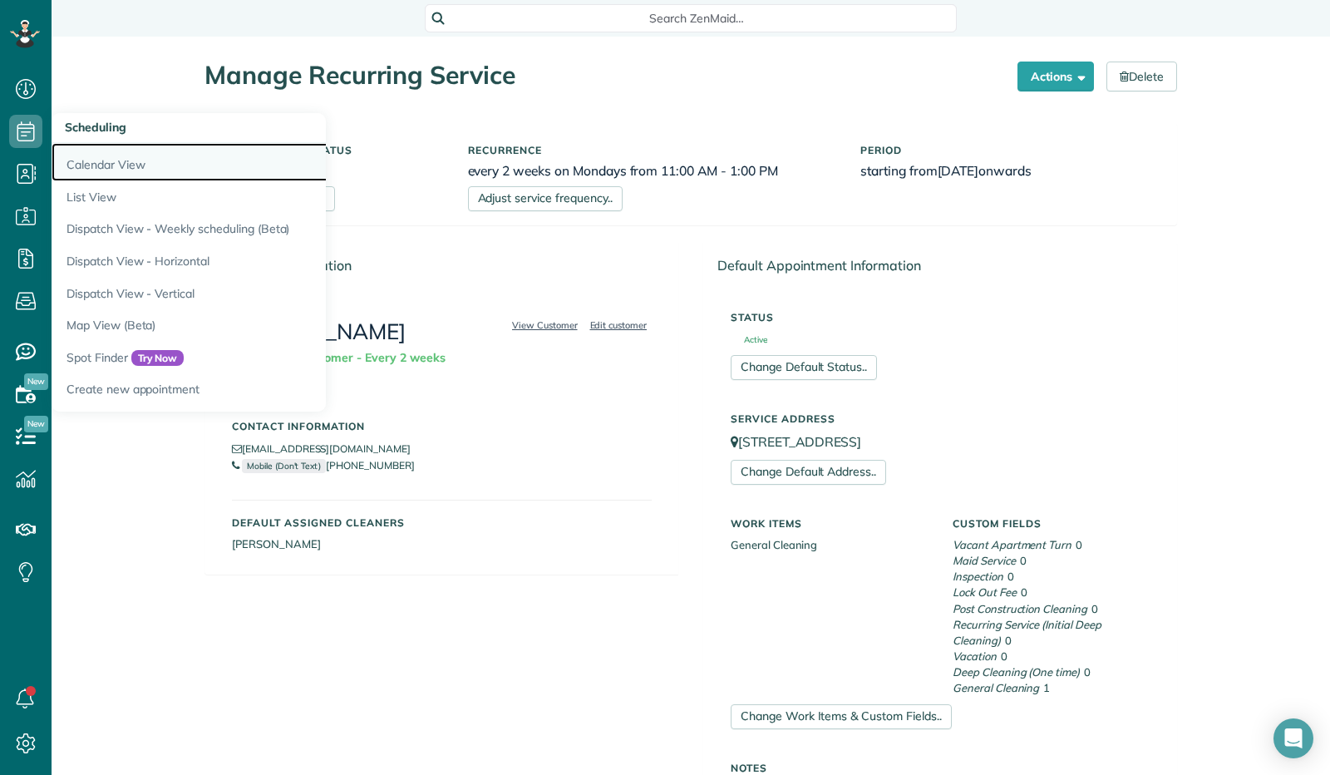
click at [110, 165] on link "Calendar View" at bounding box center [260, 162] width 416 height 38
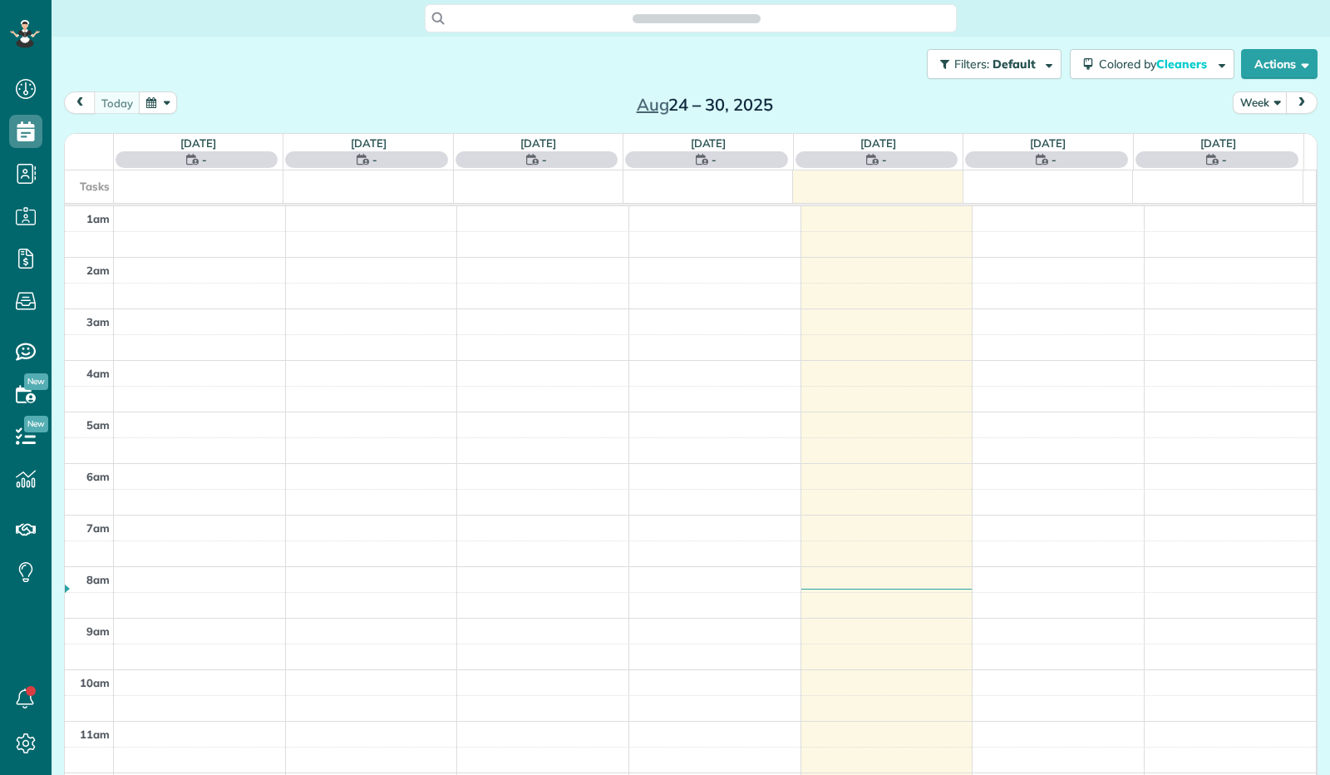
scroll to position [307, 0]
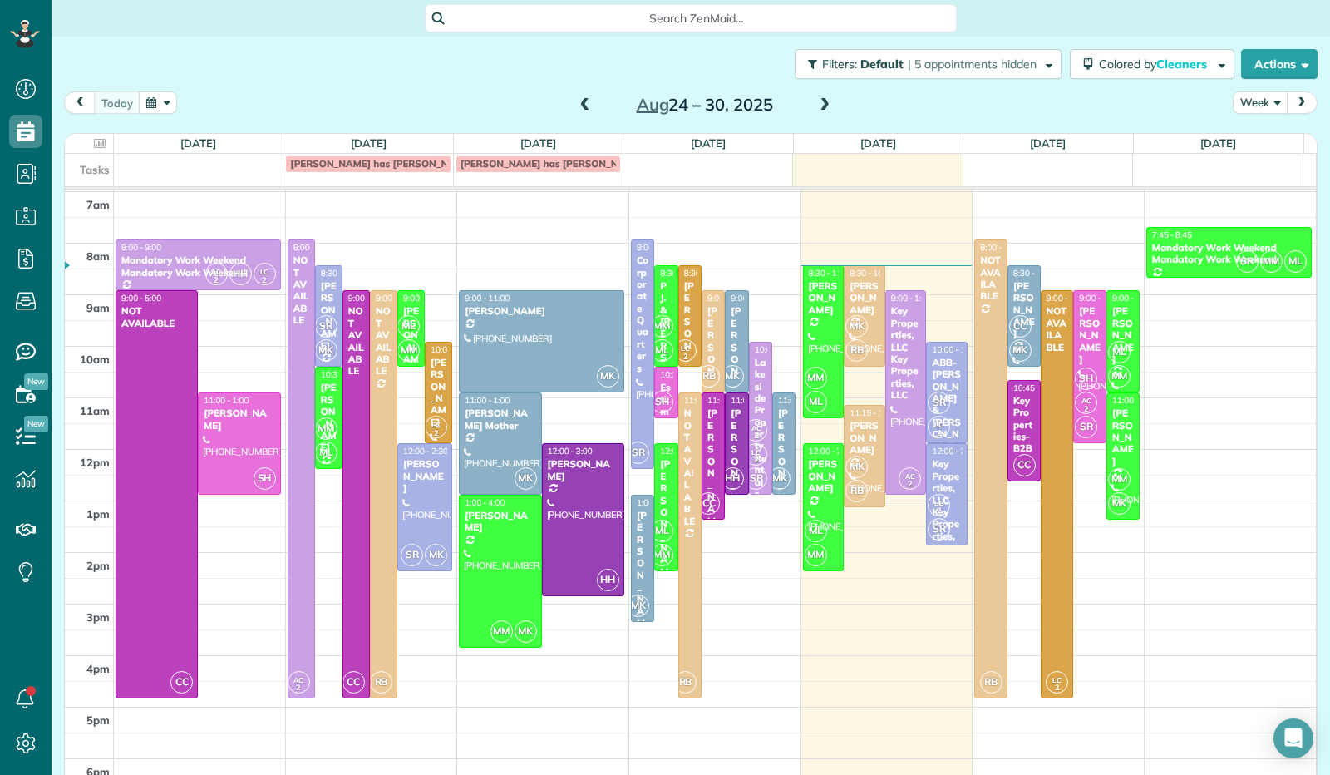
click at [1270, 103] on button "Week" at bounding box center [1260, 102] width 55 height 22
click at [1262, 144] on link "Day" at bounding box center [1298, 141] width 131 height 33
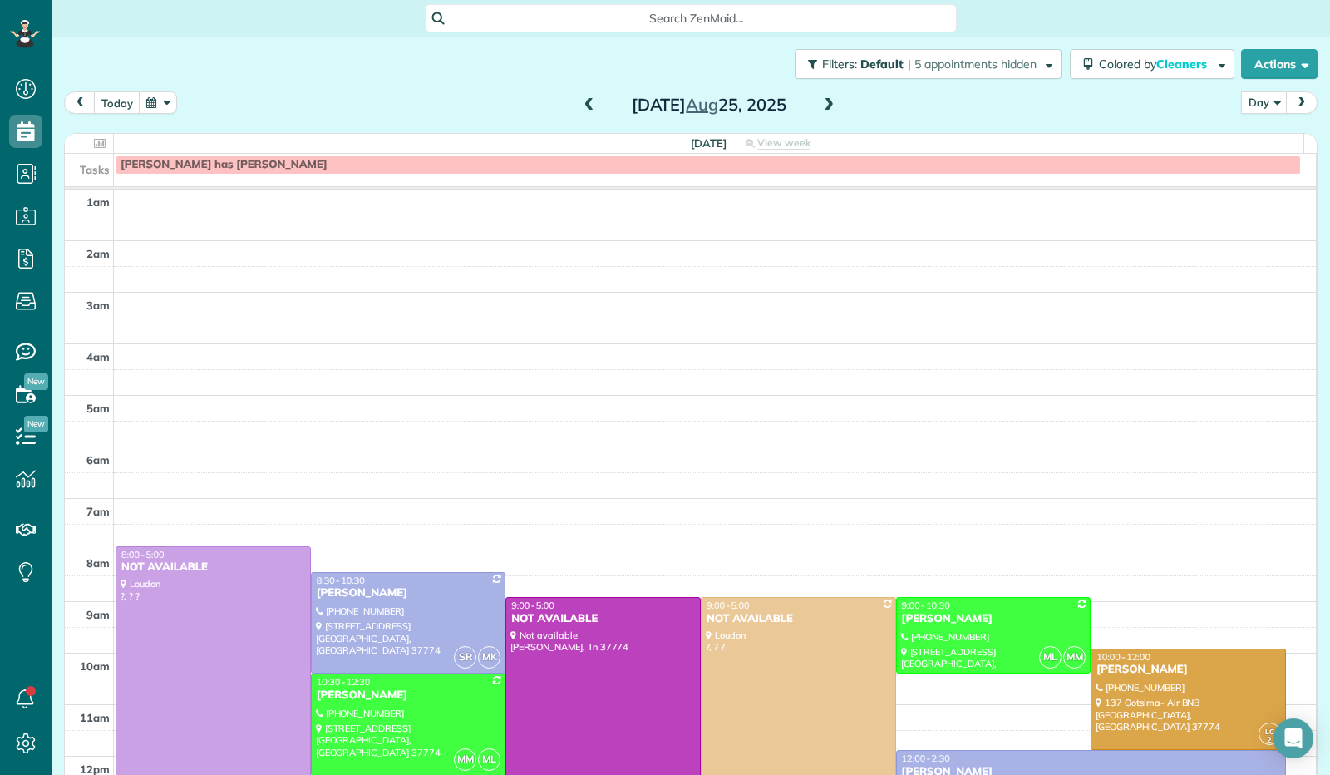
scroll to position [307, 0]
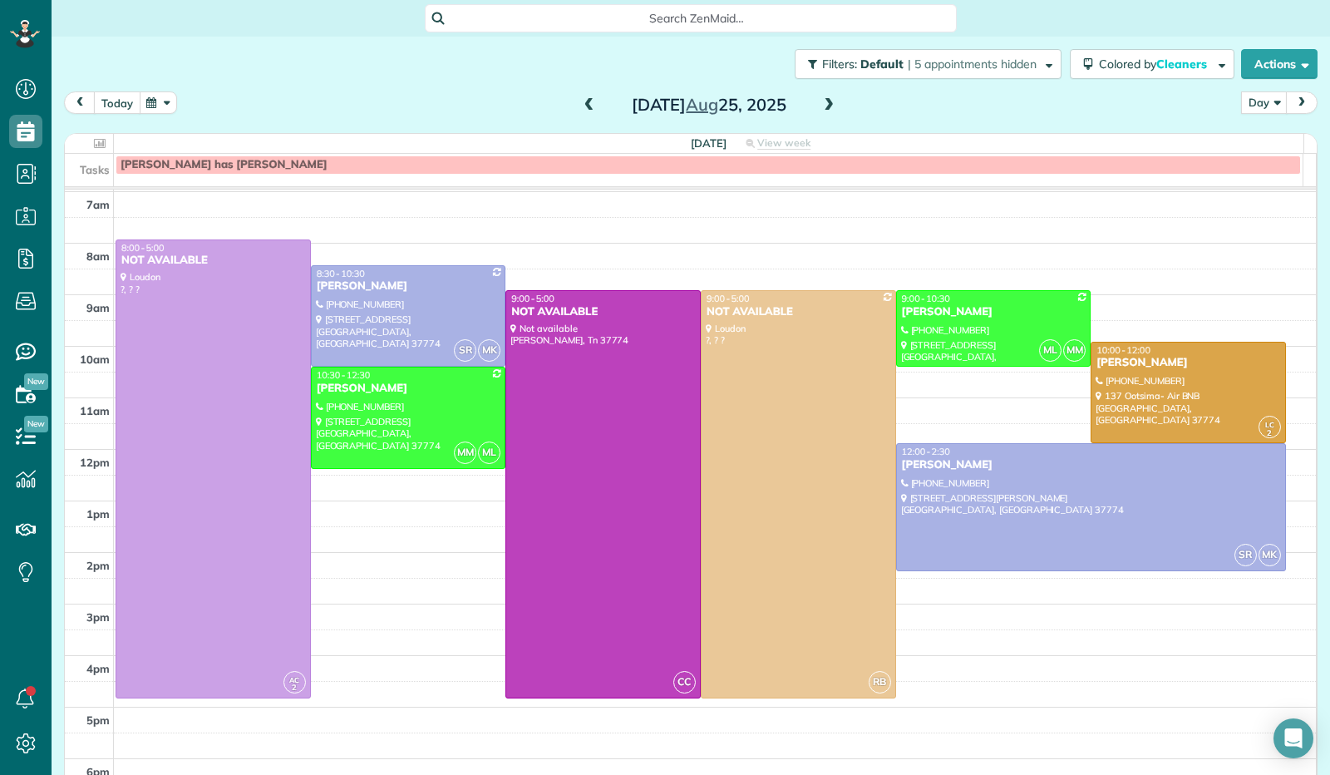
click at [121, 101] on button "today" at bounding box center [117, 102] width 47 height 22
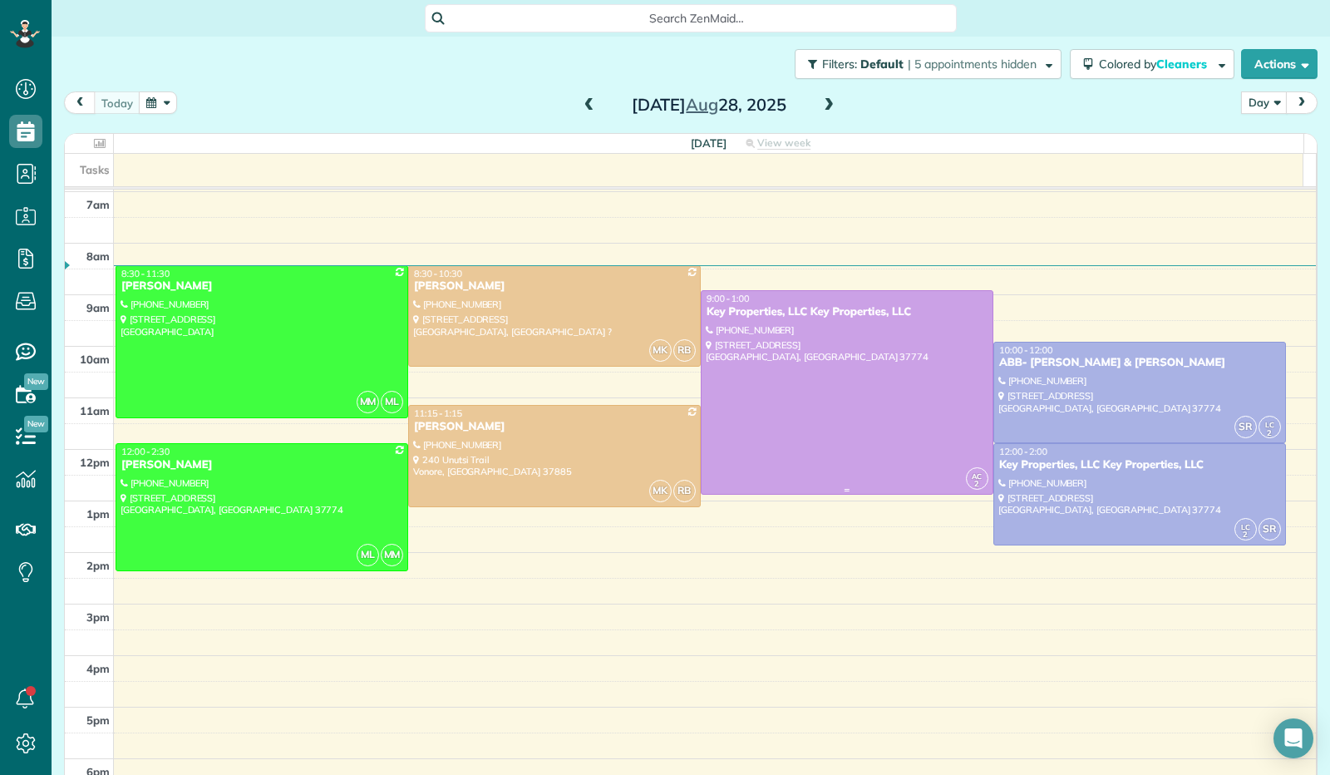
click at [795, 390] on div at bounding box center [846, 392] width 291 height 202
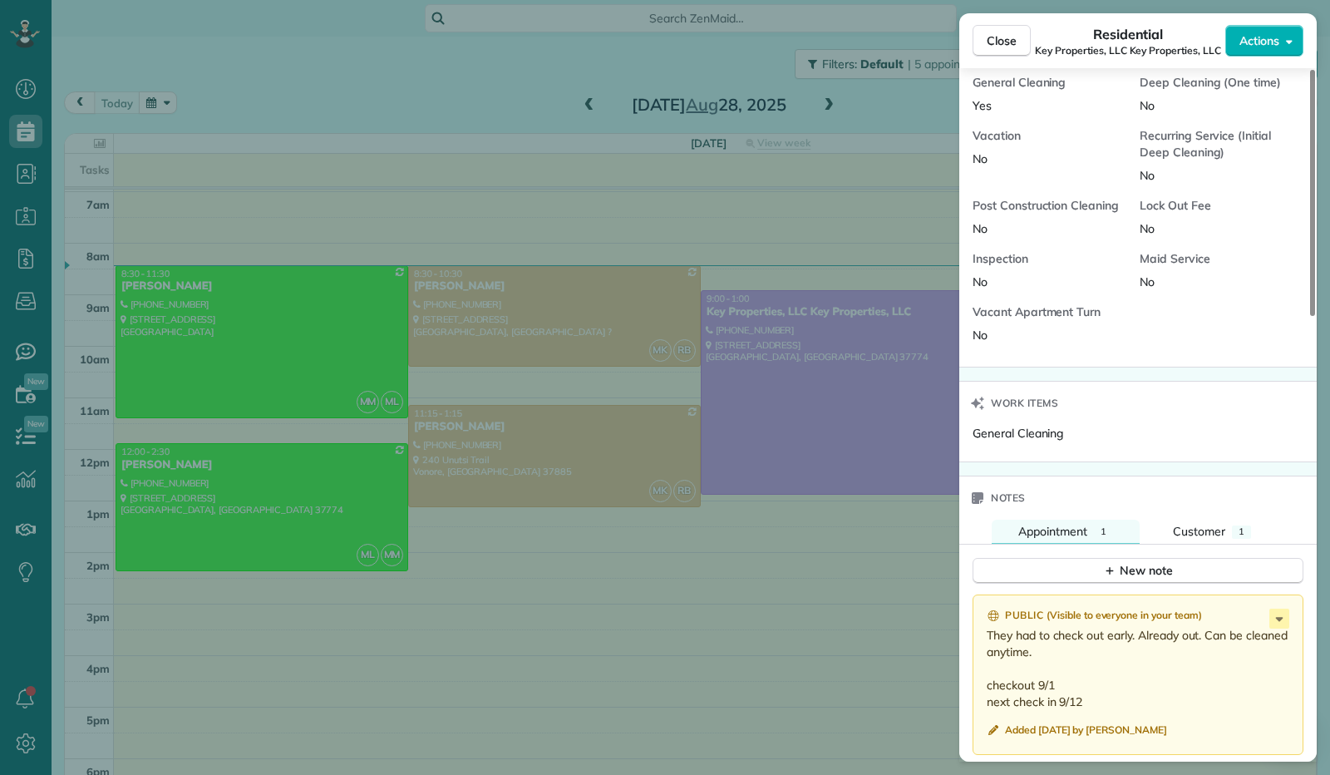
scroll to position [1248, 0]
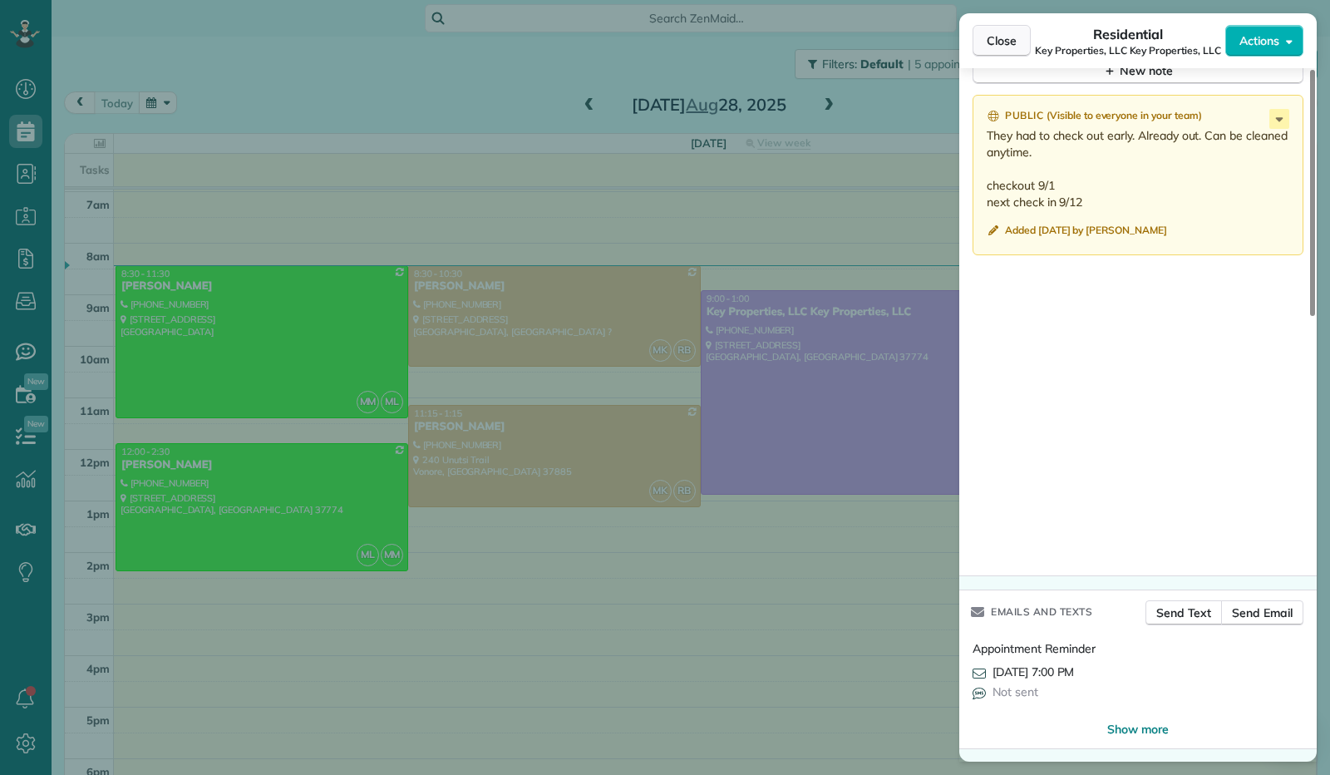
click at [1001, 47] on span "Close" at bounding box center [1002, 40] width 30 height 17
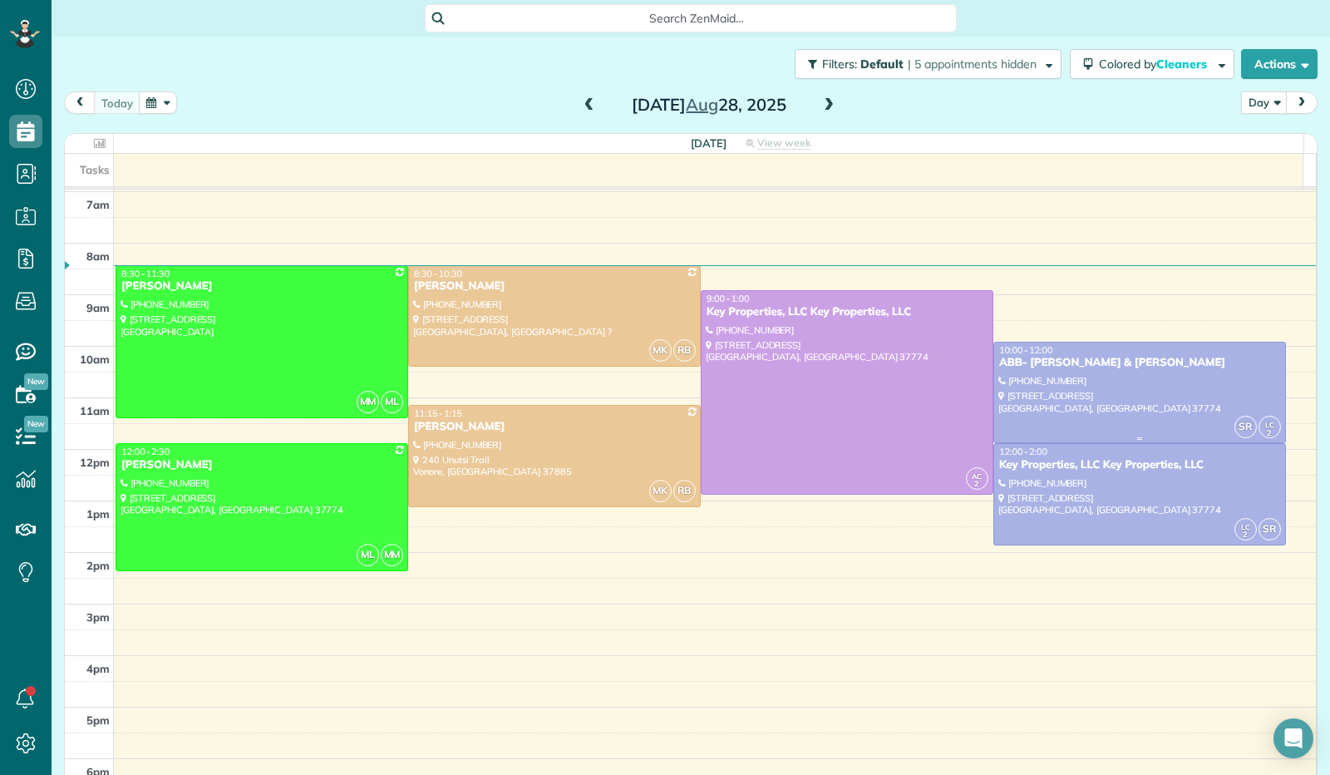
click at [1034, 396] on div at bounding box center [1139, 392] width 291 height 101
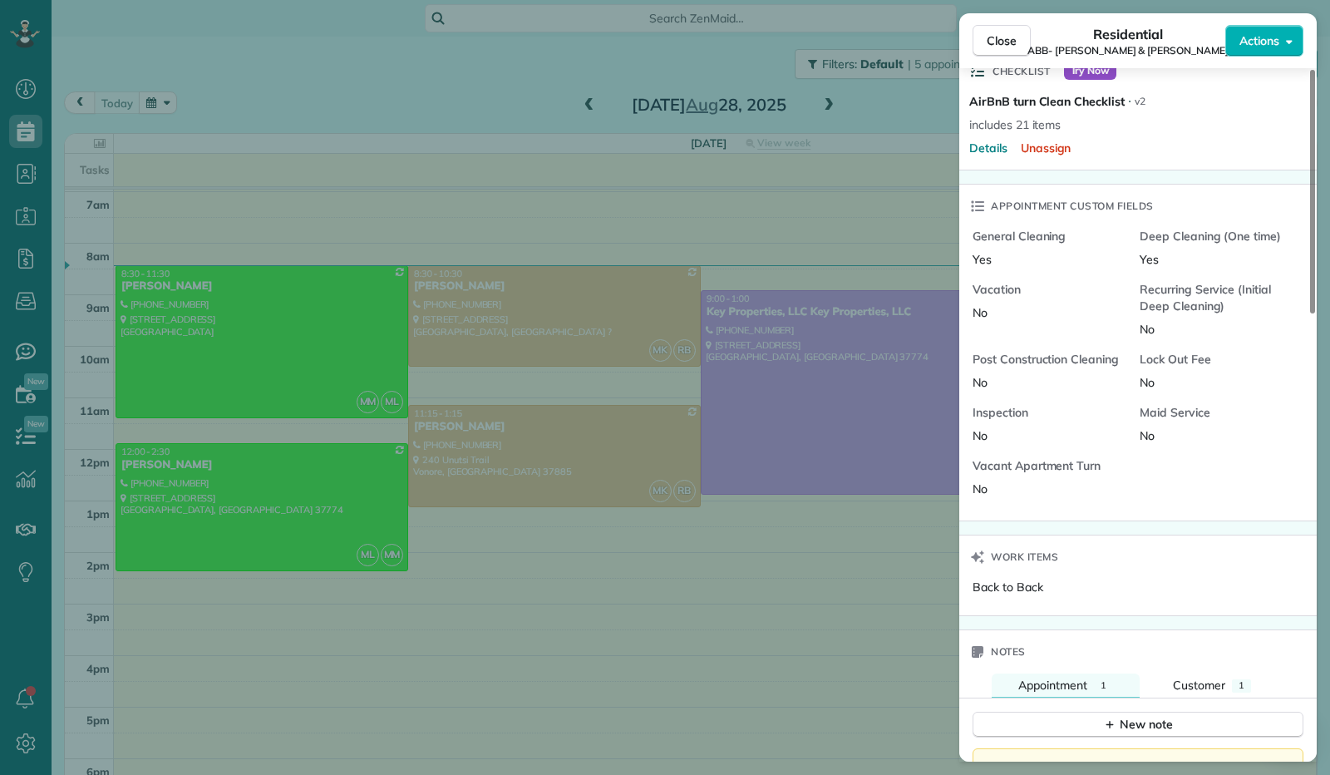
scroll to position [1164, 0]
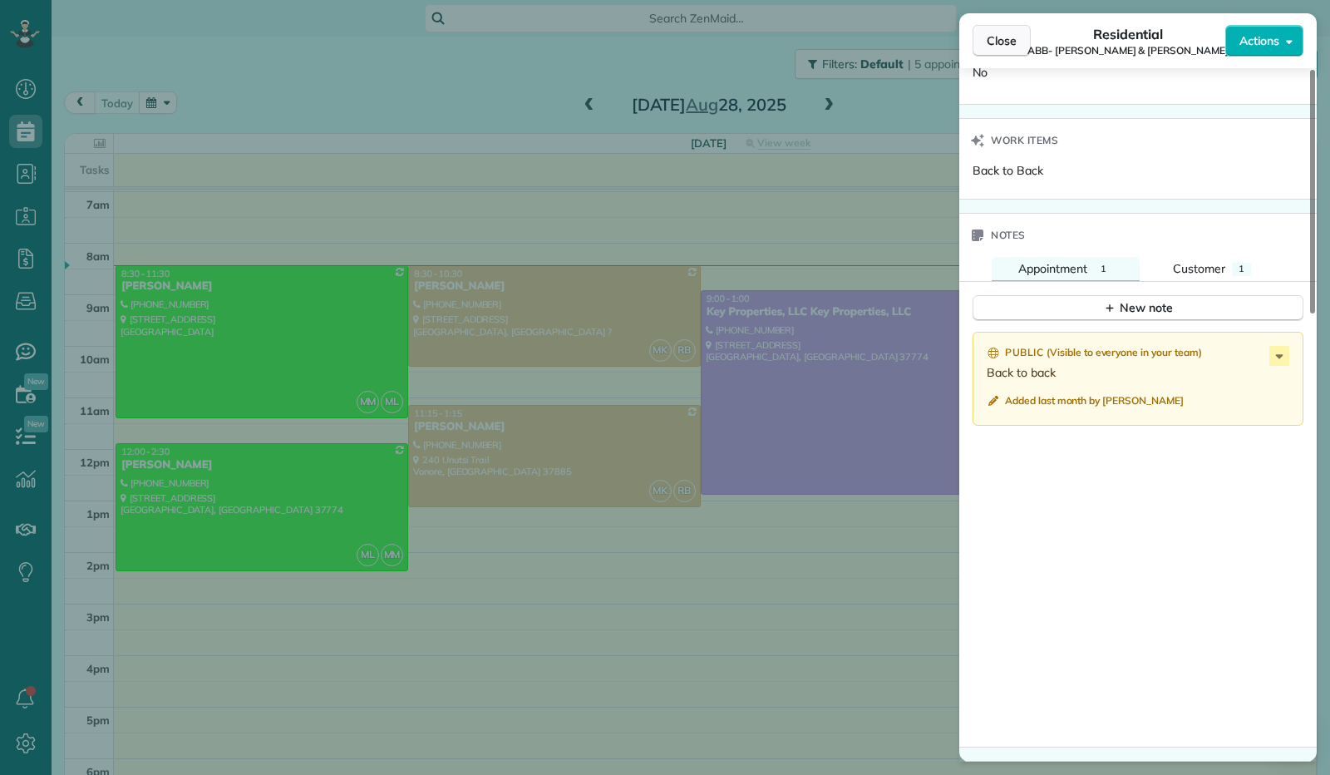
click at [1012, 52] on button "Close" at bounding box center [1001, 41] width 58 height 32
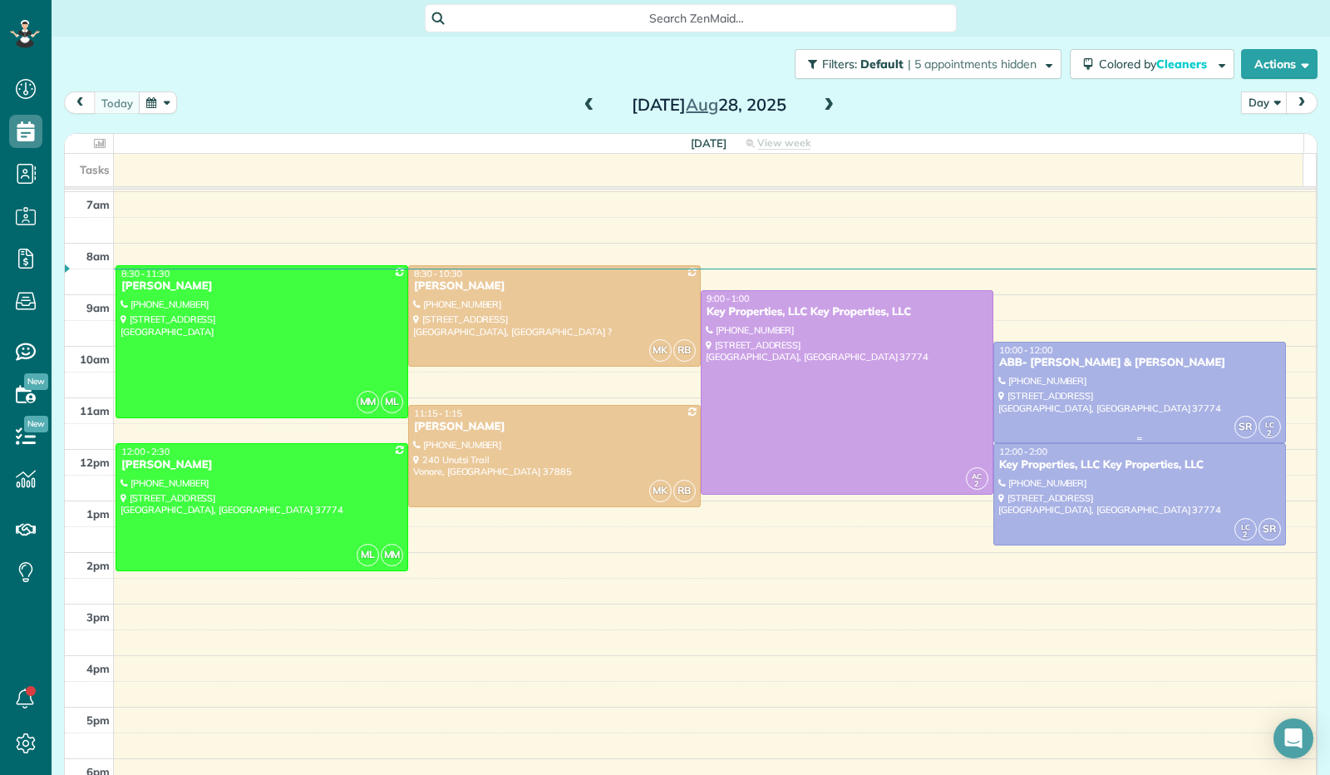
click at [1041, 395] on div at bounding box center [1139, 392] width 291 height 101
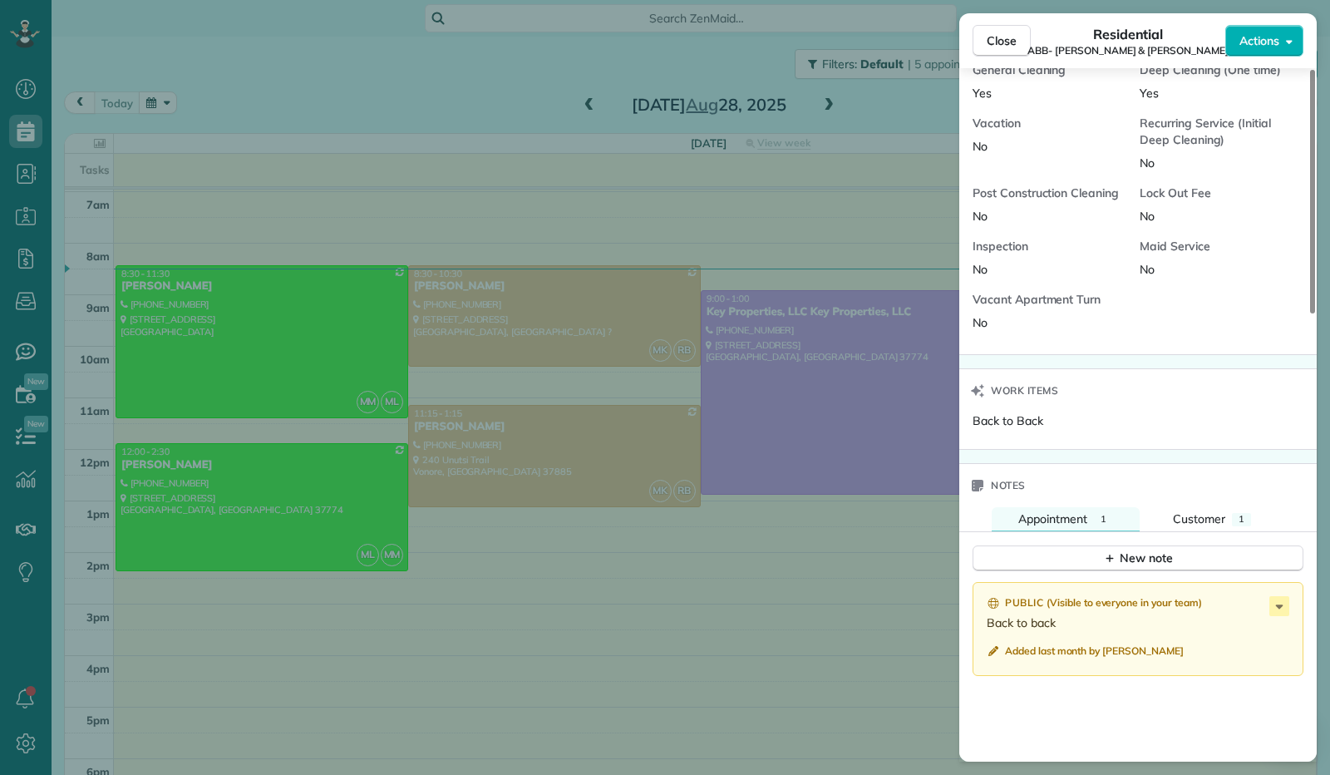
scroll to position [1081, 0]
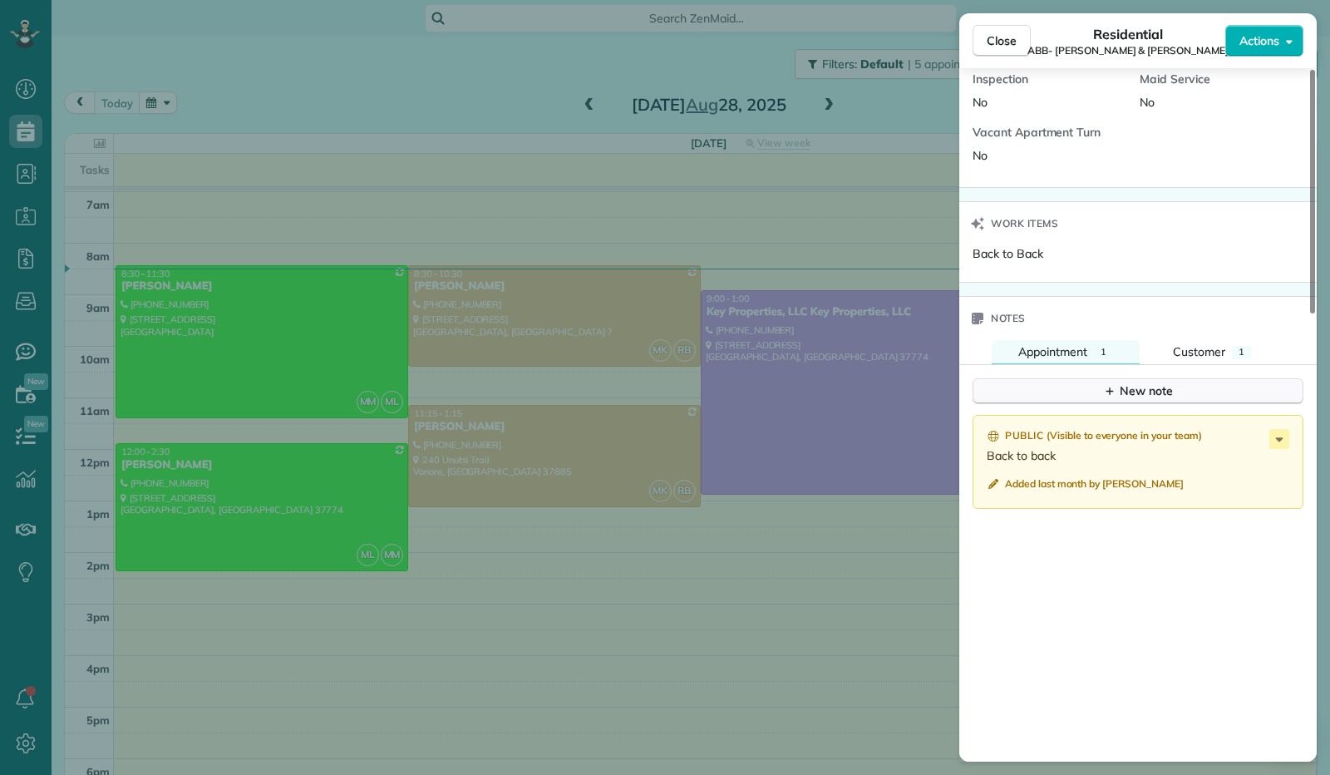
click at [1137, 382] on div "New note" at bounding box center [1138, 390] width 70 height 17
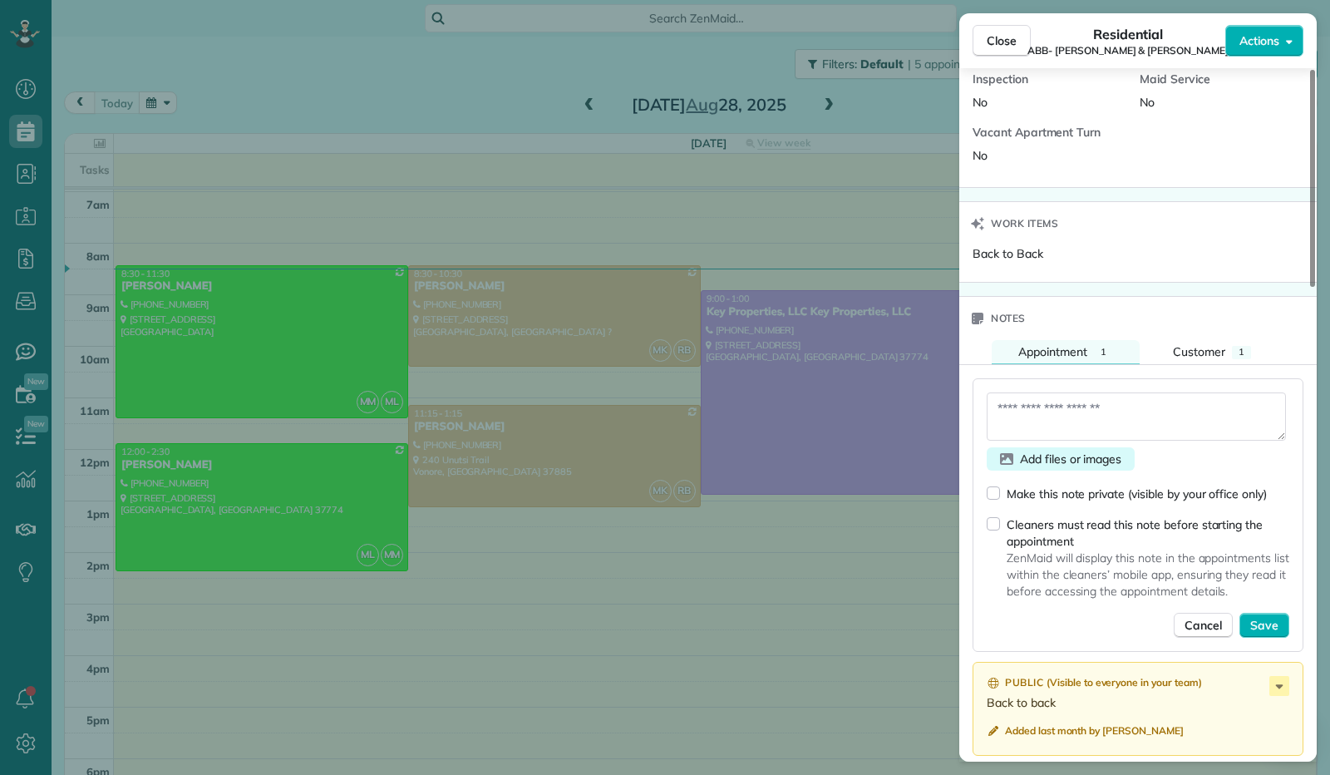
click at [1024, 450] on span "Add files or images" at bounding box center [1070, 458] width 101 height 17
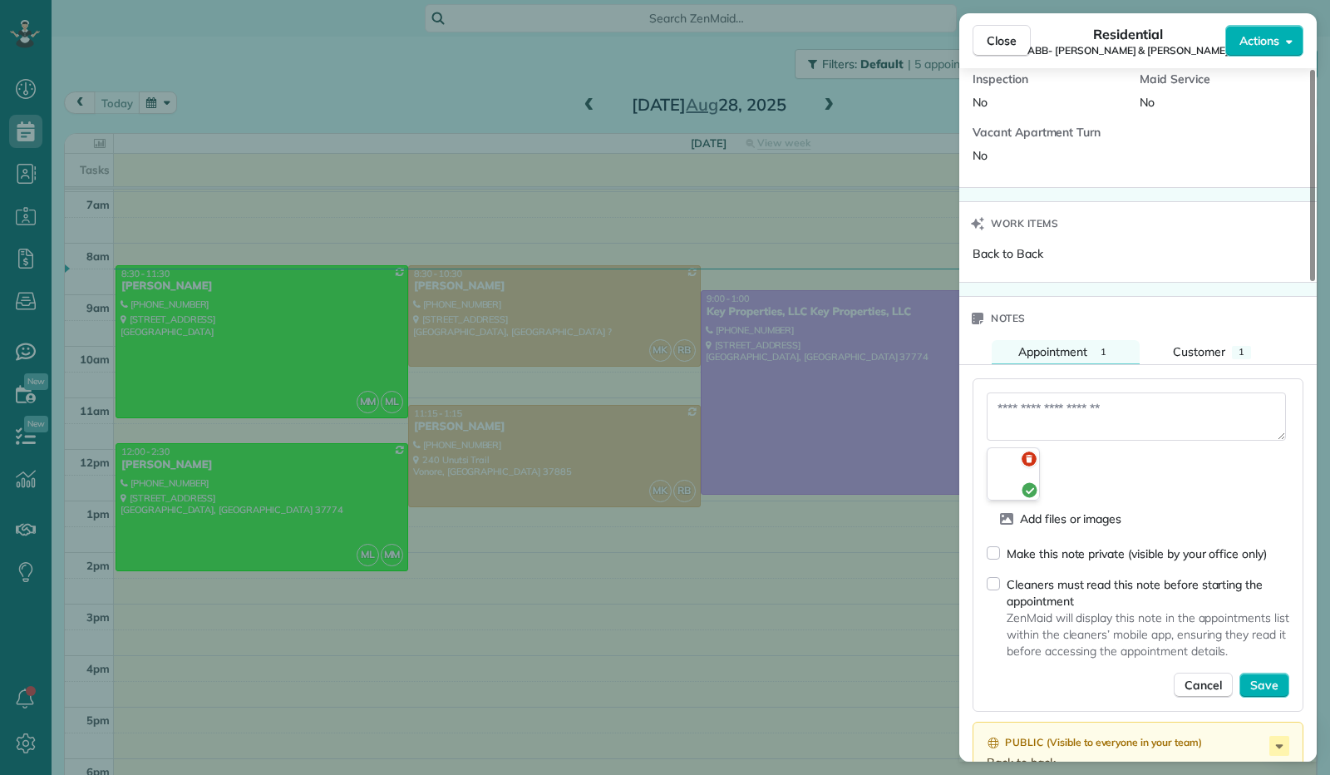
click at [1038, 392] on textarea at bounding box center [1136, 416] width 299 height 48
type textarea "**********"
click at [993, 575] on div "Cleaners must read this note before starting the appointment ZenMaid will displ…" at bounding box center [1138, 617] width 303 height 84
click at [1265, 677] on span "Save" at bounding box center [1264, 685] width 28 height 17
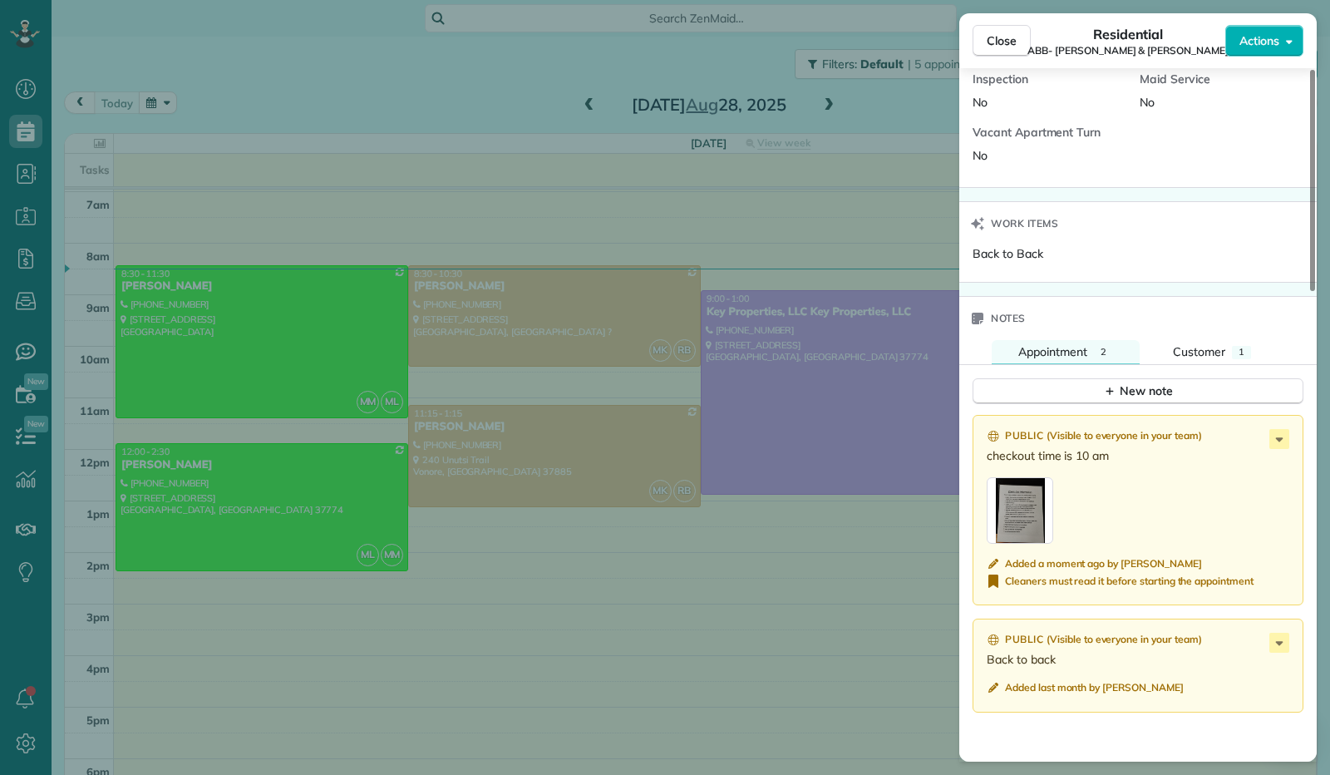
click at [1019, 477] on div "button" at bounding box center [1020, 510] width 66 height 66
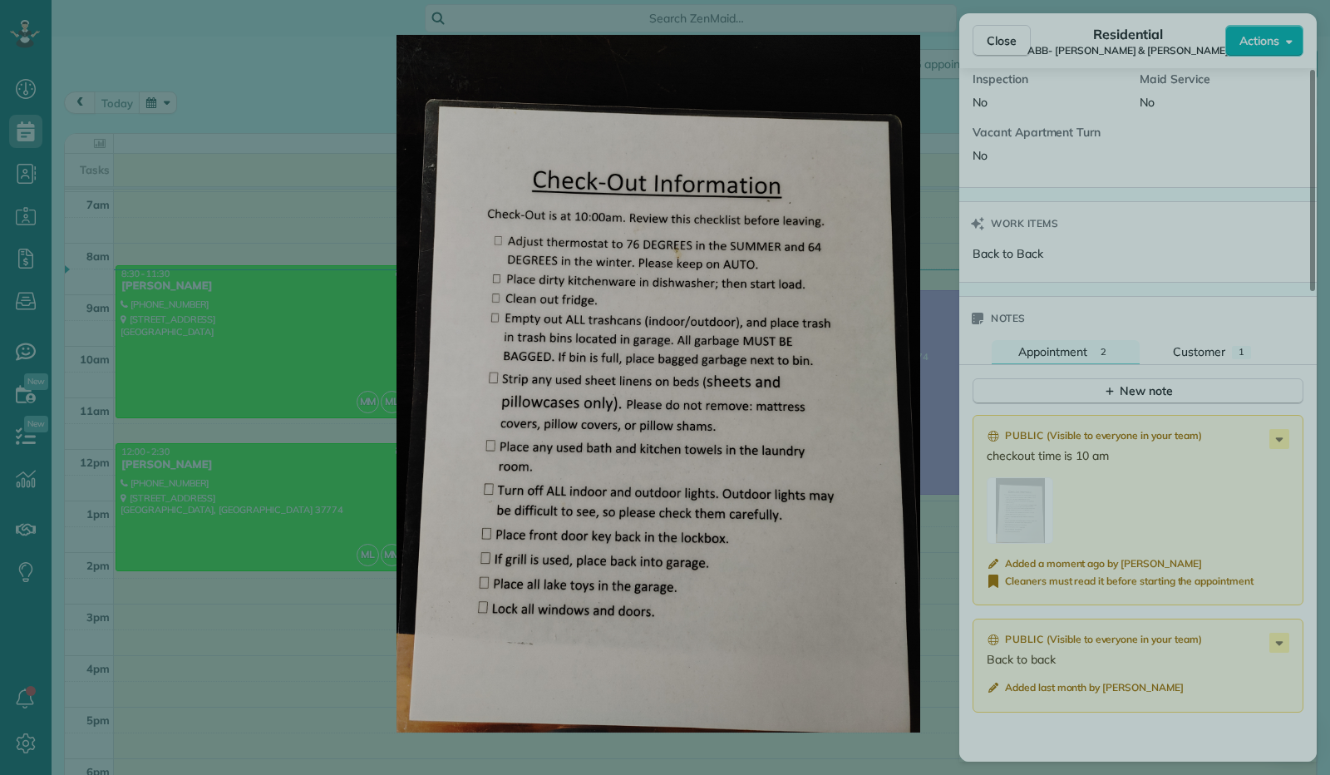
click at [1303, 230] on div at bounding box center [665, 387] width 1330 height 775
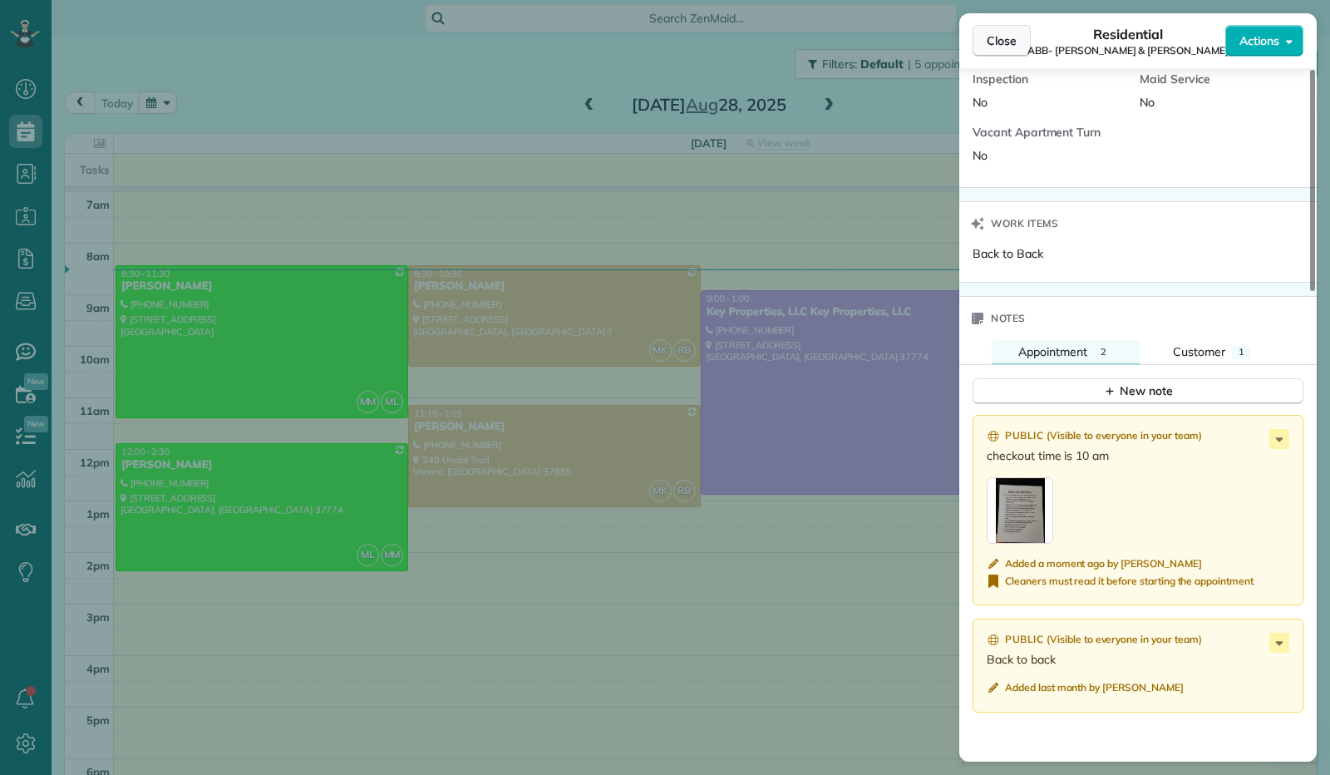
click at [994, 51] on button "Close" at bounding box center [1001, 41] width 58 height 32
